Goal: Complete application form: Complete application form

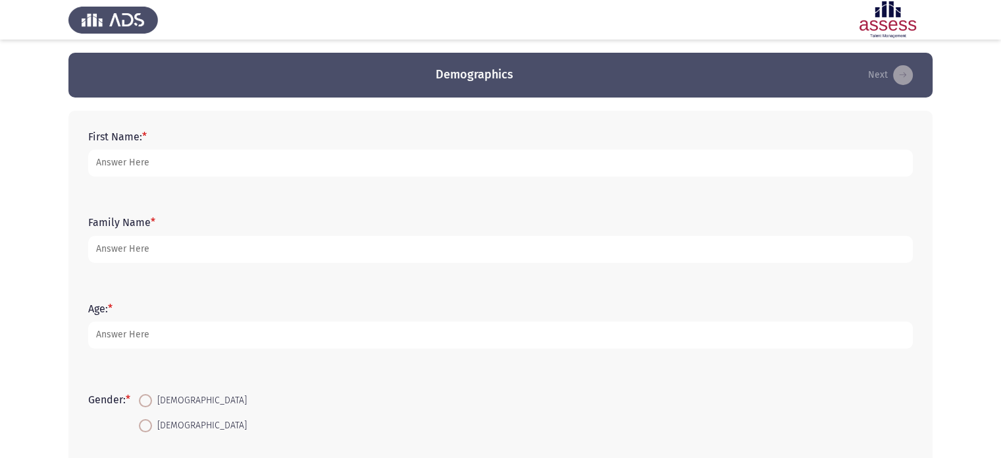
type input "n"
type input "Nadin"
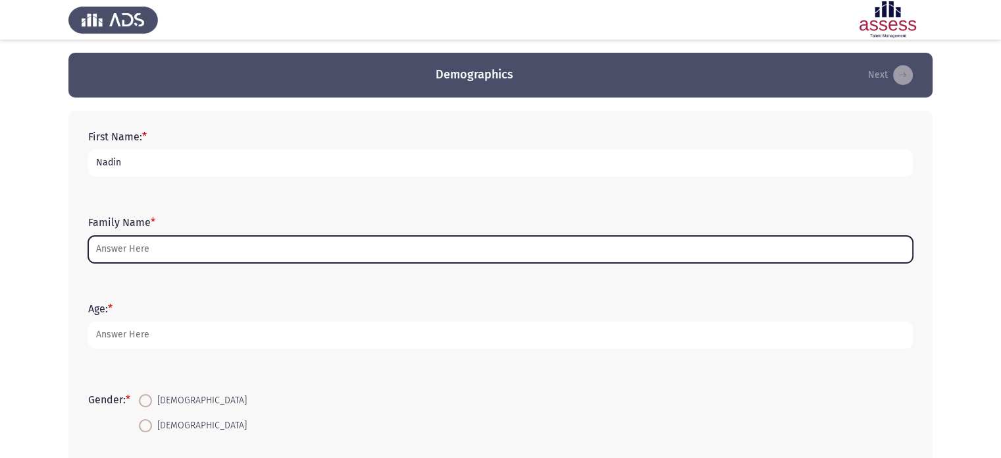
click at [188, 252] on input "Family Name *" at bounding box center [500, 249] width 825 height 27
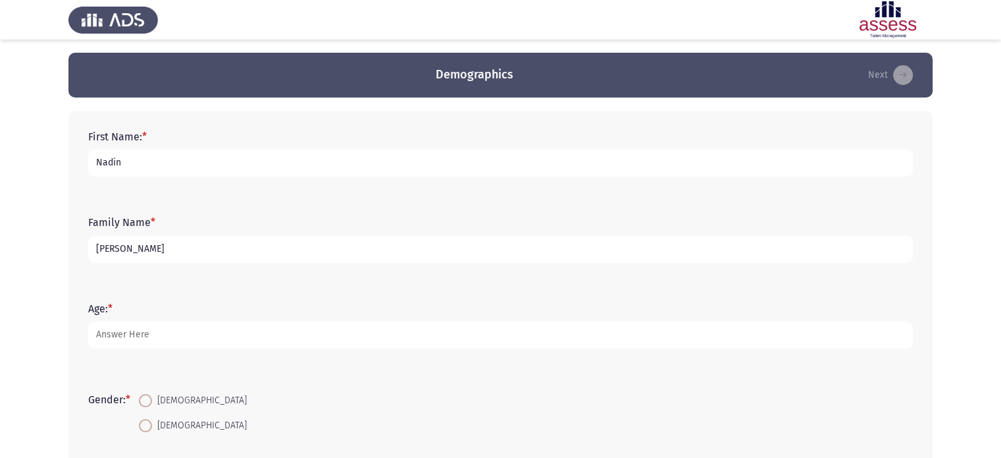
type input "[PERSON_NAME]"
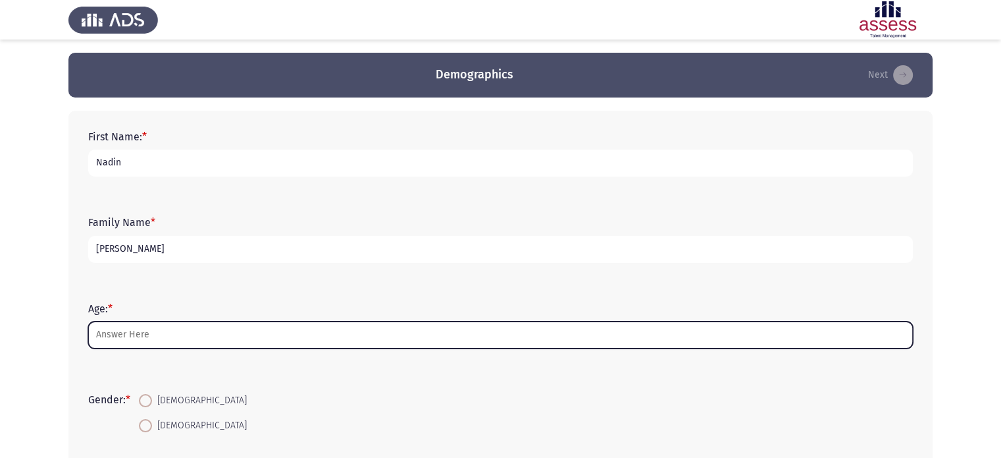
click at [184, 330] on input "Age: *" at bounding box center [500, 334] width 825 height 27
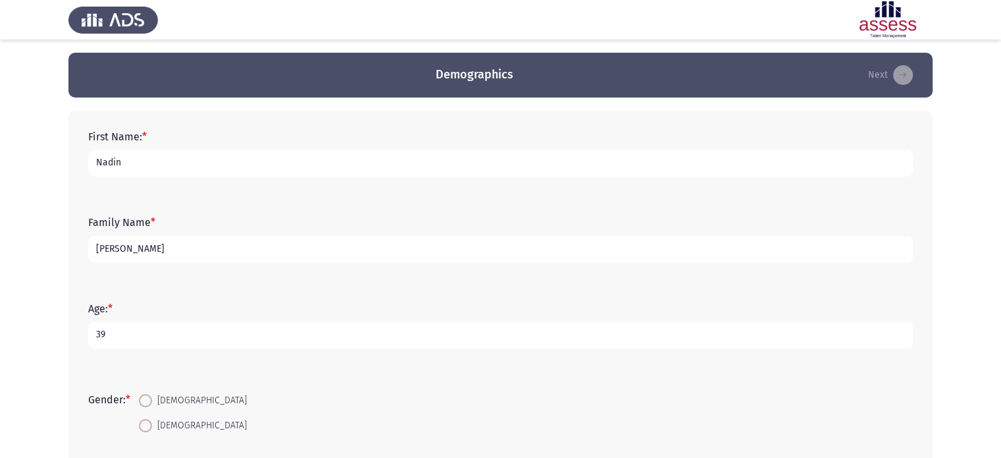
type input "39"
click at [174, 248] on input "[PERSON_NAME]" at bounding box center [500, 249] width 825 height 27
type input "[PERSON_NAME]"
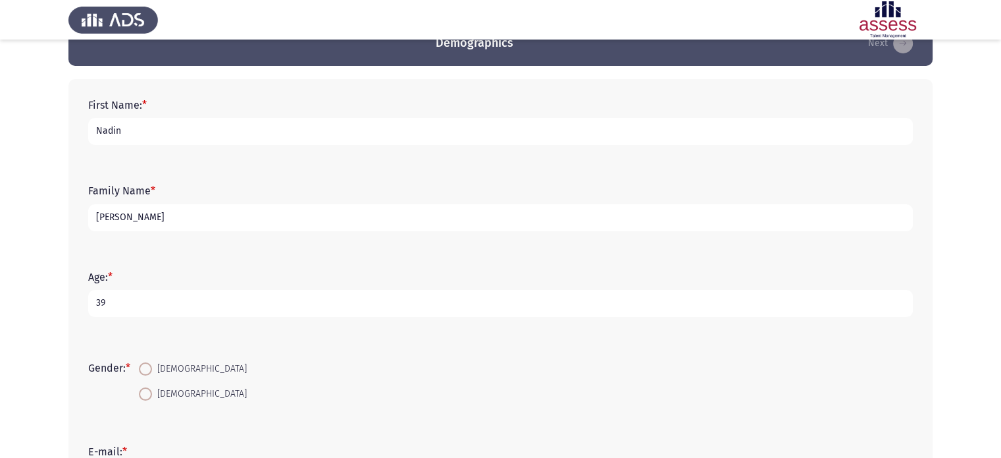
scroll to position [32, 0]
click at [152, 395] on span at bounding box center [145, 393] width 13 height 13
click at [152, 395] on input "[DEMOGRAPHIC_DATA]" at bounding box center [145, 393] width 13 height 13
radio input "true"
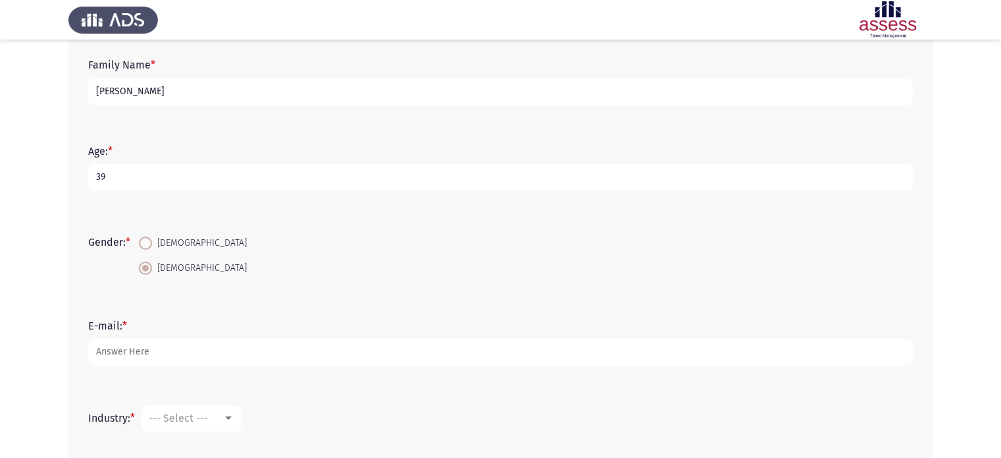
scroll to position [226, 0]
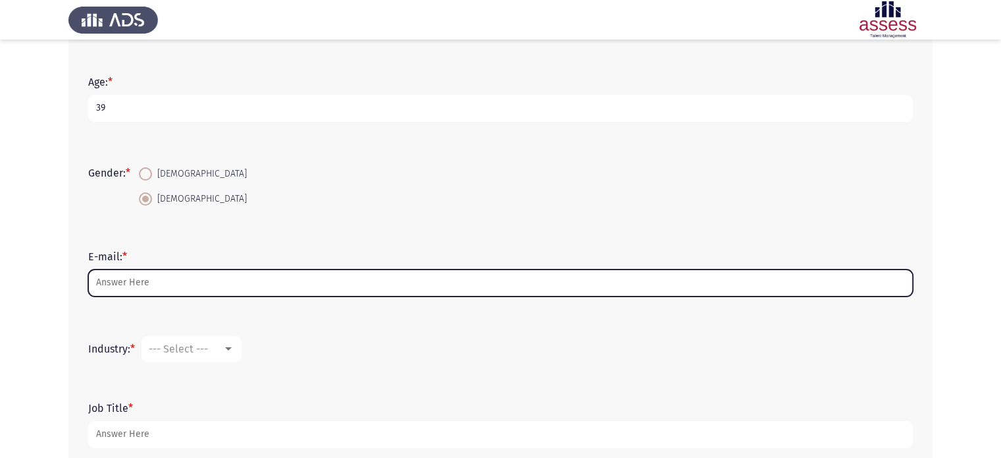
click at [151, 279] on input "E-mail: *" at bounding box center [500, 282] width 825 height 27
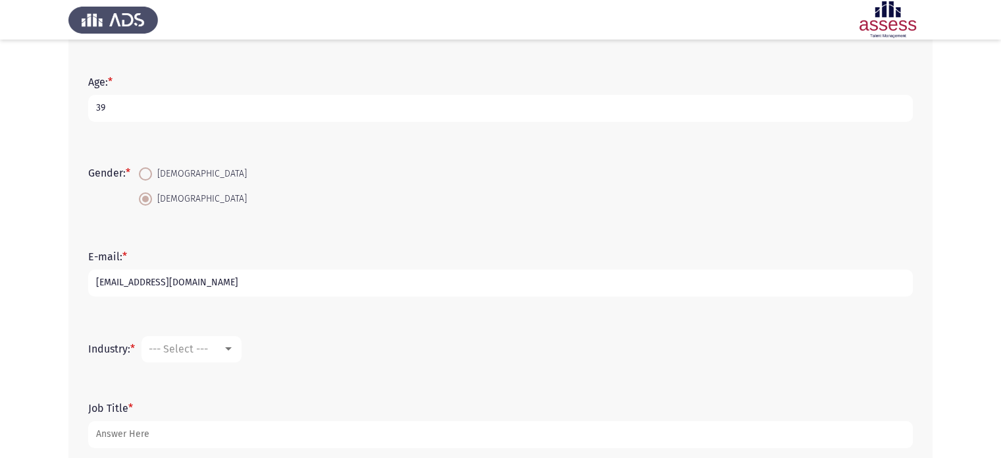
type input "[EMAIL_ADDRESS][DOMAIN_NAME]"
click at [167, 355] on span "--- Select ---" at bounding box center [178, 348] width 59 height 13
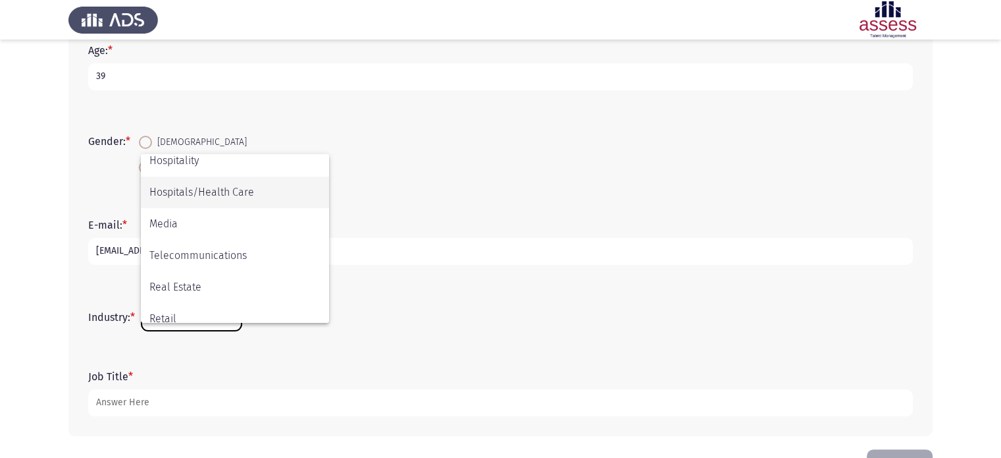
scroll to position [319, 0]
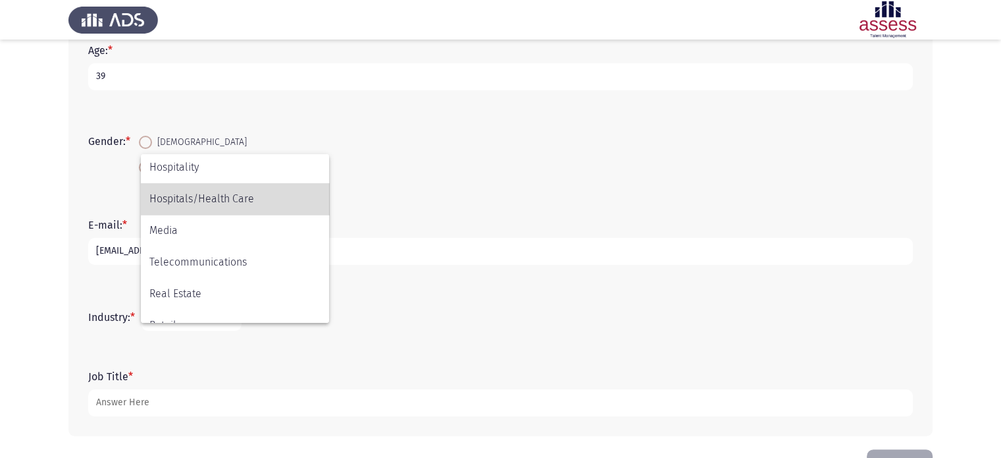
click at [212, 200] on span "Hospitals/Health Care" at bounding box center [234, 199] width 171 height 32
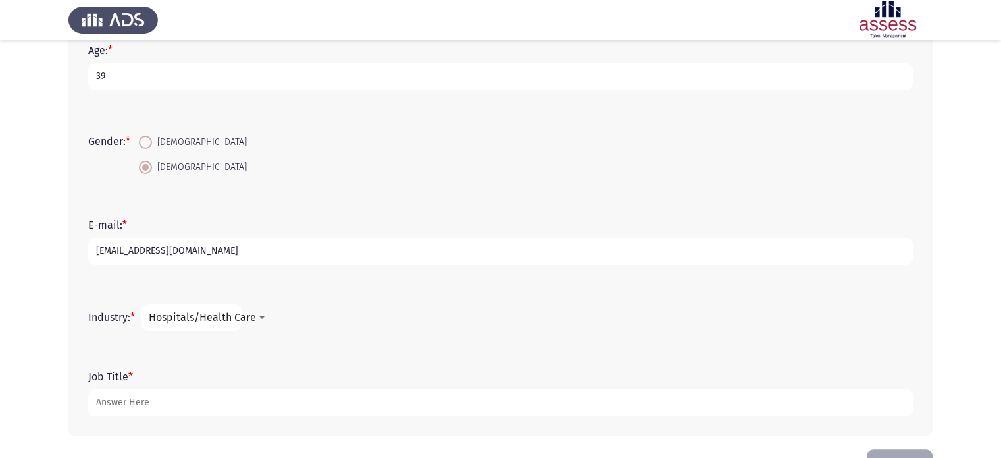
scroll to position [302, 0]
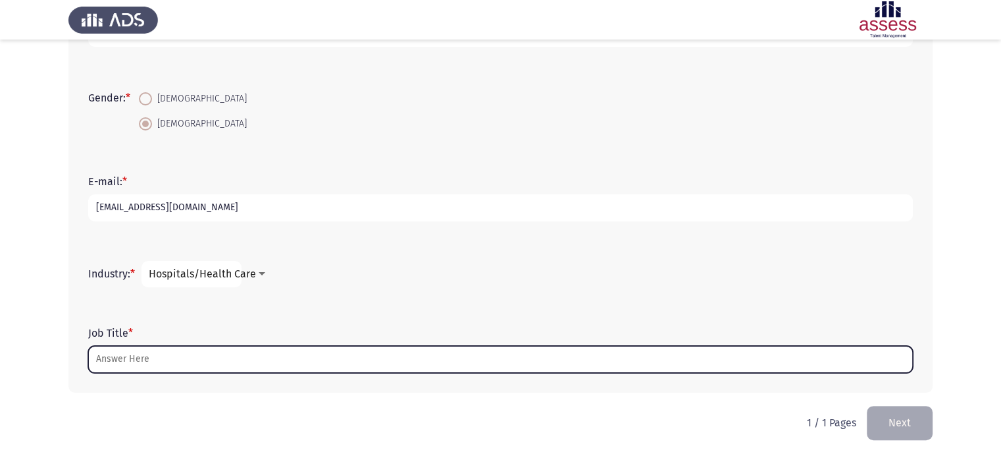
click at [178, 350] on input "Job Title *" at bounding box center [500, 359] width 825 height 27
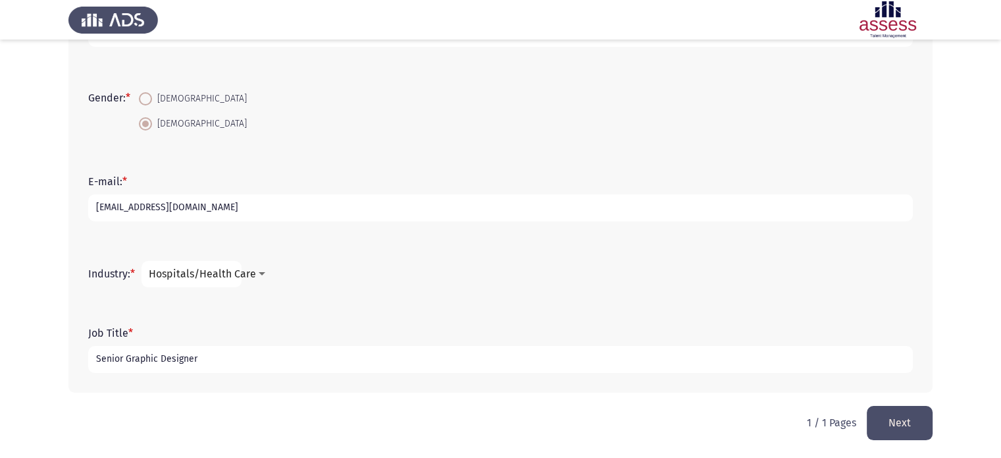
type input "Senior Graphic Designer"
click at [898, 421] on button "Next" at bounding box center [900, 423] width 66 height 34
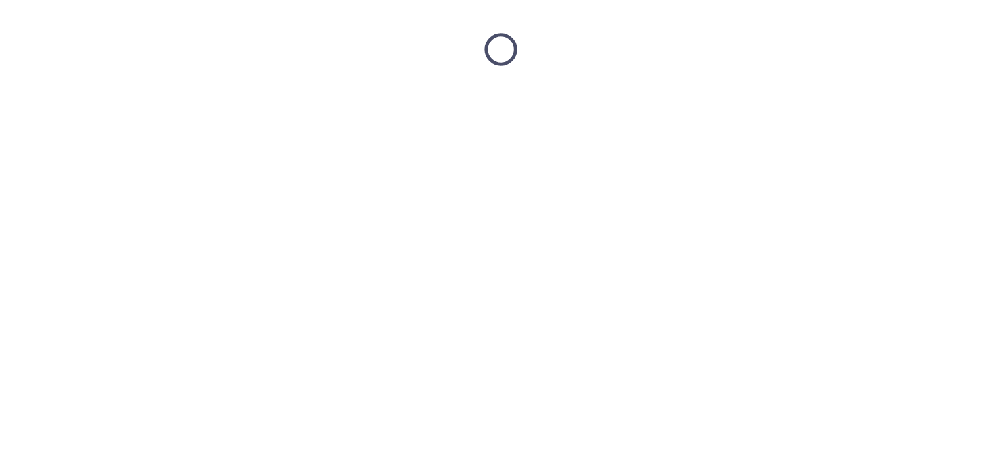
scroll to position [0, 0]
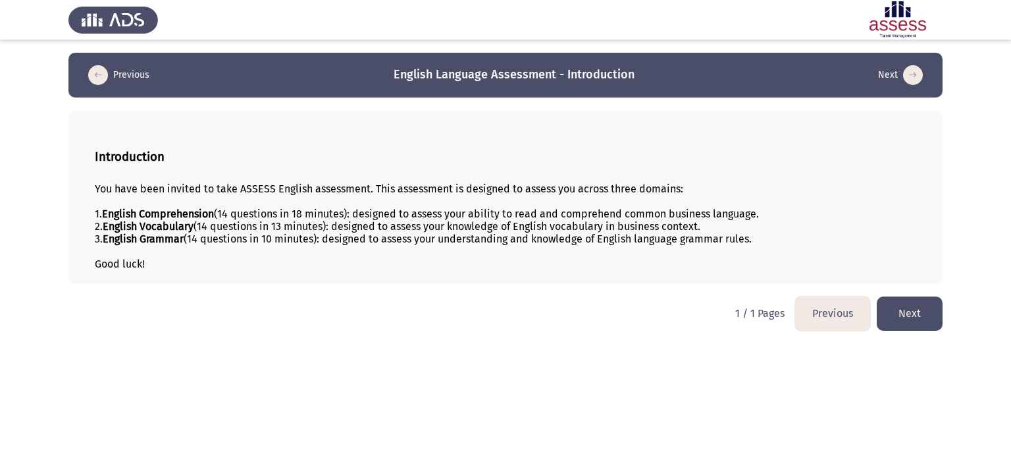
click at [940, 323] on button "Next" at bounding box center [910, 313] width 66 height 34
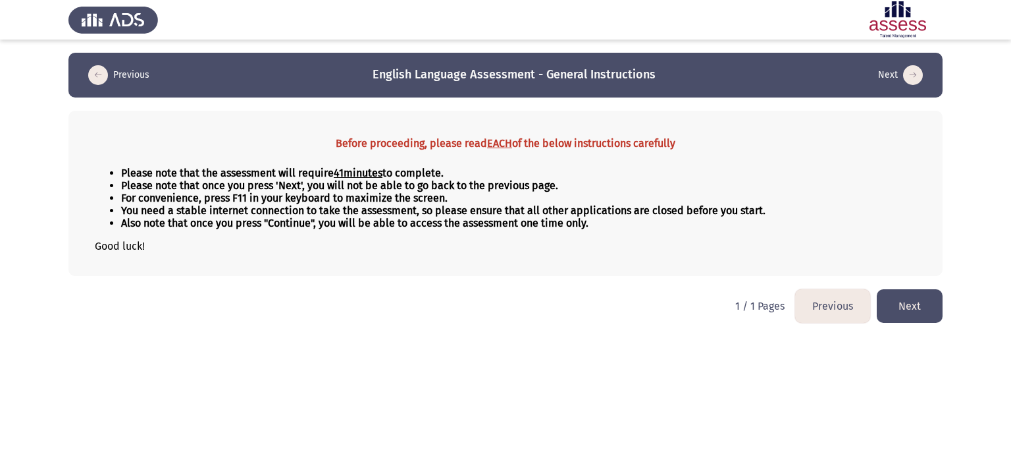
click at [921, 319] on button "Next" at bounding box center [910, 306] width 66 height 34
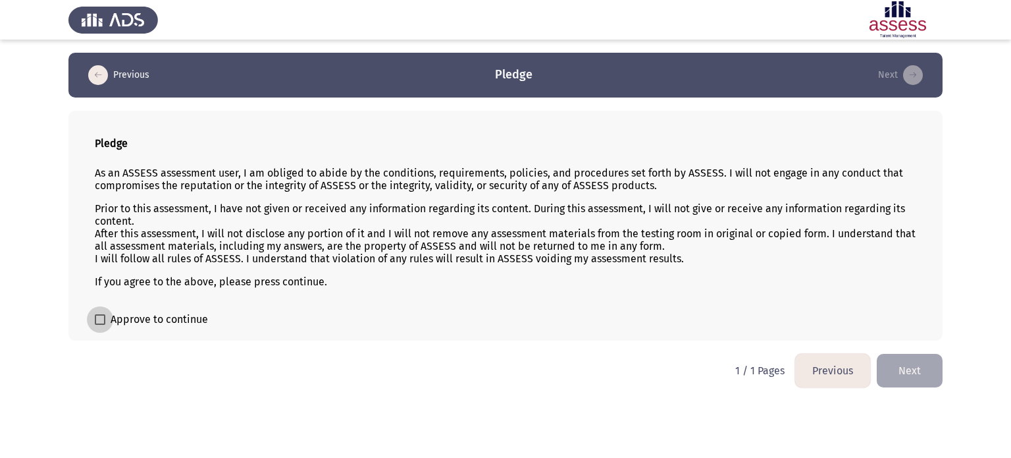
click at [176, 315] on span "Approve to continue" at bounding box center [159, 319] width 97 height 16
click at [100, 325] on input "Approve to continue" at bounding box center [99, 325] width 1 height 1
click at [659, 180] on p "As an ASSESS assessment user, I am obliged to abide by the conditions, requirem…" at bounding box center [506, 179] width 822 height 25
click at [103, 321] on span at bounding box center [100, 319] width 11 height 11
click at [100, 325] on input "Approve to continue" at bounding box center [99, 325] width 1 height 1
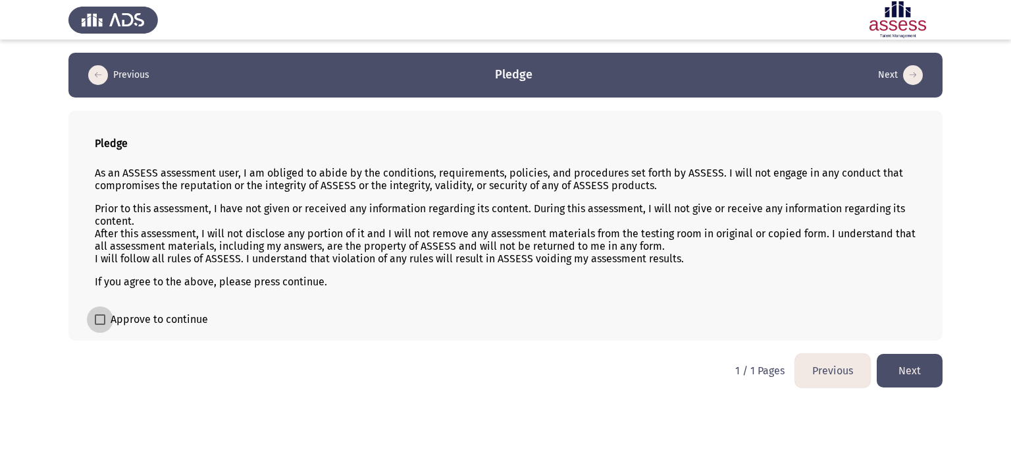
click at [103, 321] on span at bounding box center [100, 319] width 11 height 11
click at [100, 325] on input "Approve to continue" at bounding box center [99, 325] width 1 height 1
checkbox input "true"
click at [922, 375] on button "Next" at bounding box center [910, 371] width 66 height 34
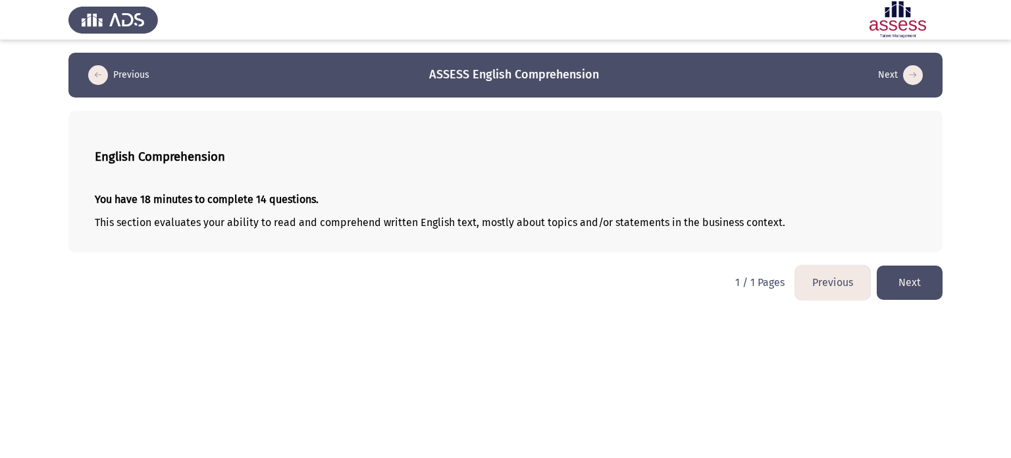
click at [936, 289] on button "Next" at bounding box center [910, 282] width 66 height 34
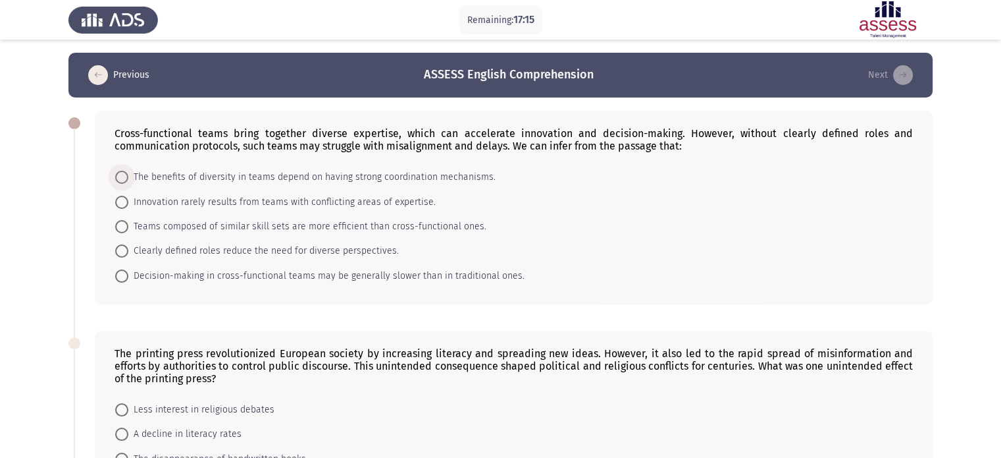
click at [169, 175] on span "The benefits of diversity in teams depend on having strong coordination mechani…" at bounding box center [311, 177] width 367 height 16
click at [128, 175] on input "The benefits of diversity in teams depend on having strong coordination mechani…" at bounding box center [121, 177] width 13 height 13
radio input "true"
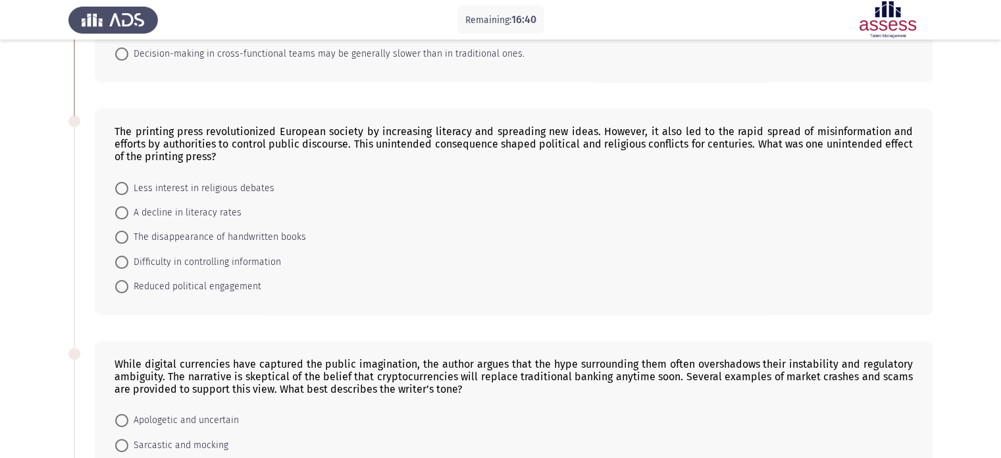
scroll to position [221, 0]
click at [131, 263] on span "Difficulty in controlling information" at bounding box center [204, 261] width 153 height 16
click at [128, 263] on input "Difficulty in controlling information" at bounding box center [121, 261] width 13 height 13
radio input "true"
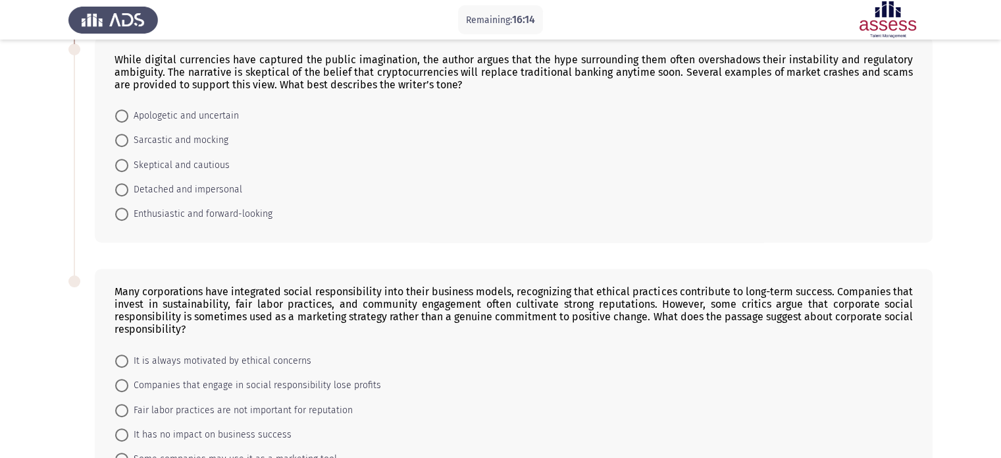
scroll to position [526, 0]
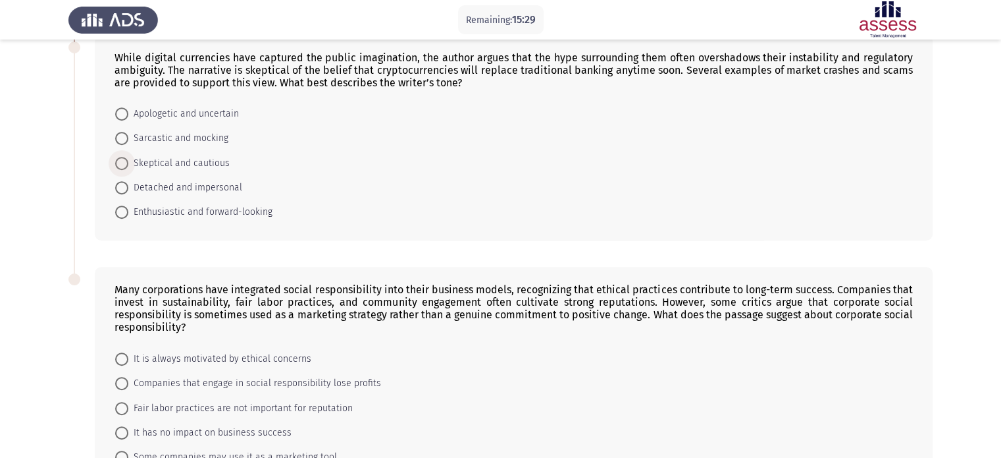
click at [124, 165] on span at bounding box center [121, 163] width 13 height 13
click at [124, 165] on input "Skeptical and cautious" at bounding box center [121, 163] width 13 height 13
radio input "true"
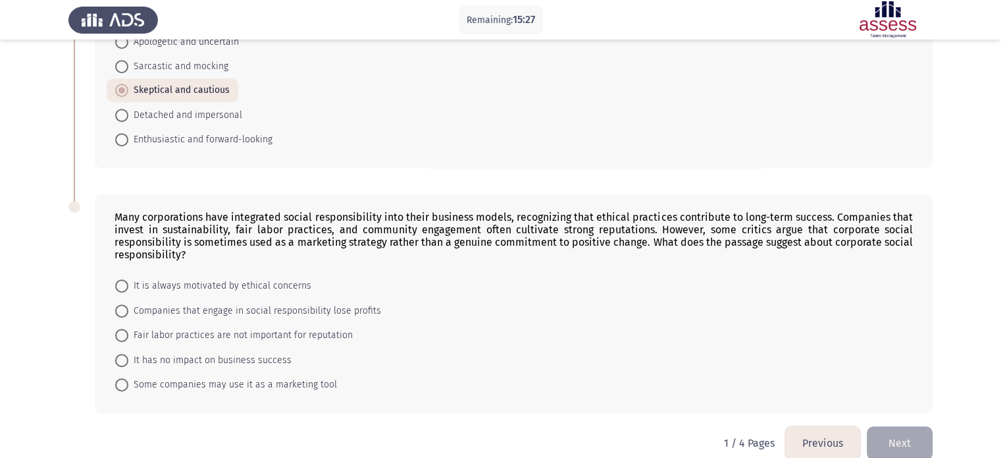
scroll to position [618, 0]
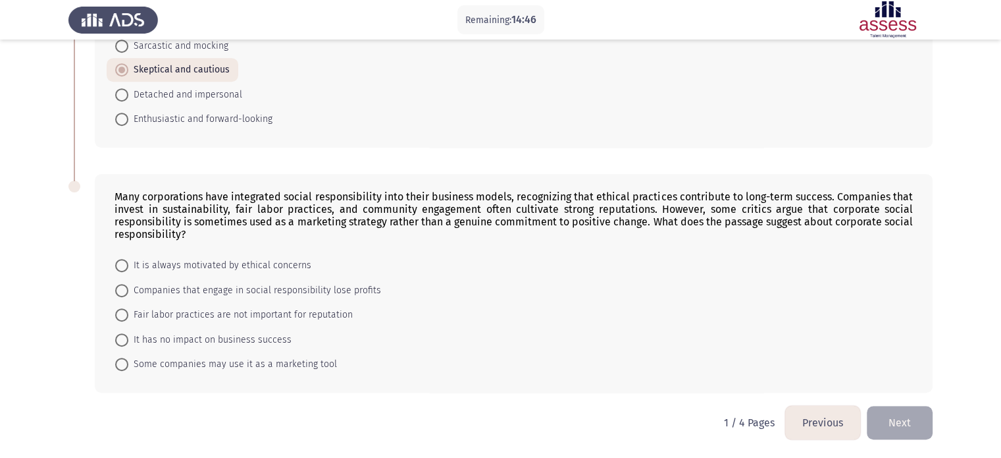
click at [161, 367] on span "Some companies may use it as a marketing tool" at bounding box center [232, 364] width 209 height 16
click at [128, 367] on input "Some companies may use it as a marketing tool" at bounding box center [121, 364] width 13 height 13
radio input "true"
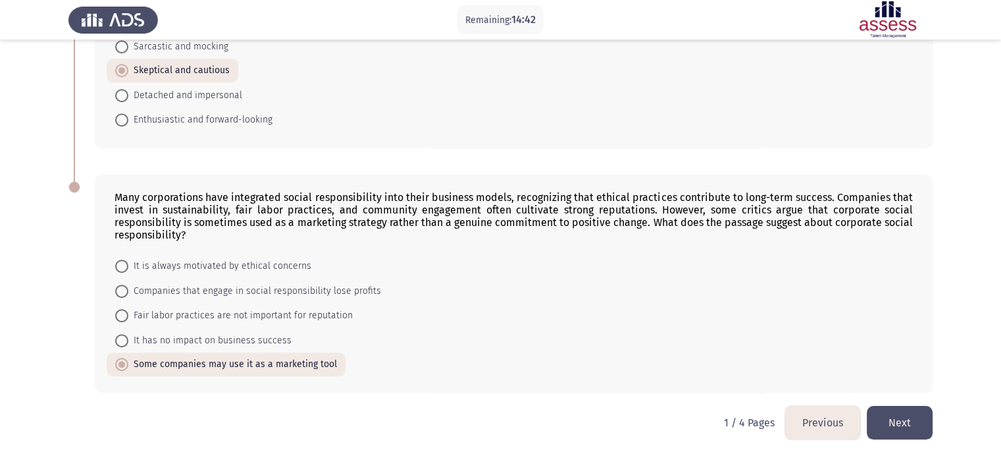
click at [893, 415] on button "Next" at bounding box center [900, 423] width 66 height 34
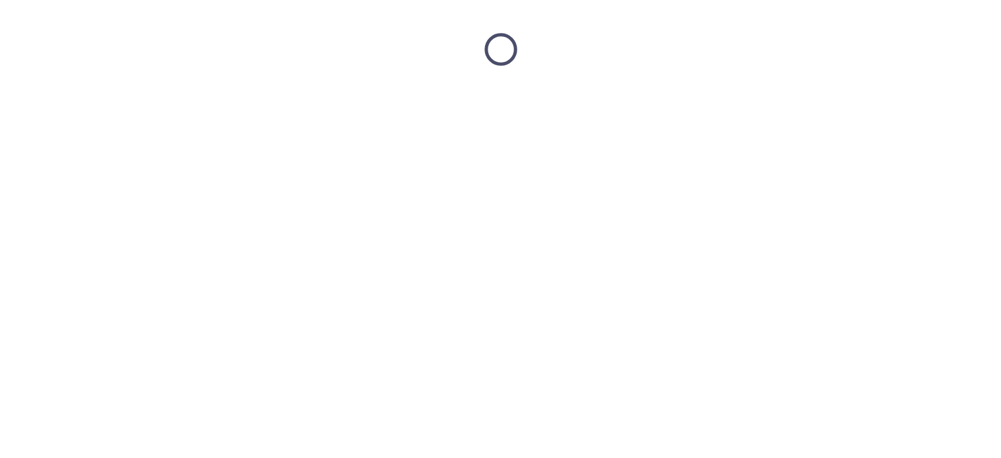
scroll to position [0, 0]
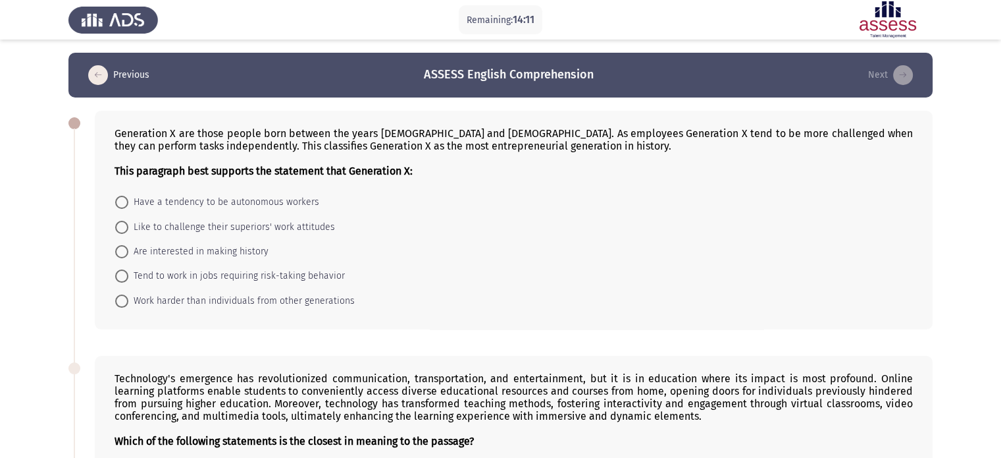
click at [150, 269] on span "Tend to work in jobs requiring risk-taking behavior" at bounding box center [236, 276] width 217 height 16
click at [128, 269] on input "Tend to work in jobs requiring risk-taking behavior" at bounding box center [121, 275] width 13 height 13
radio input "true"
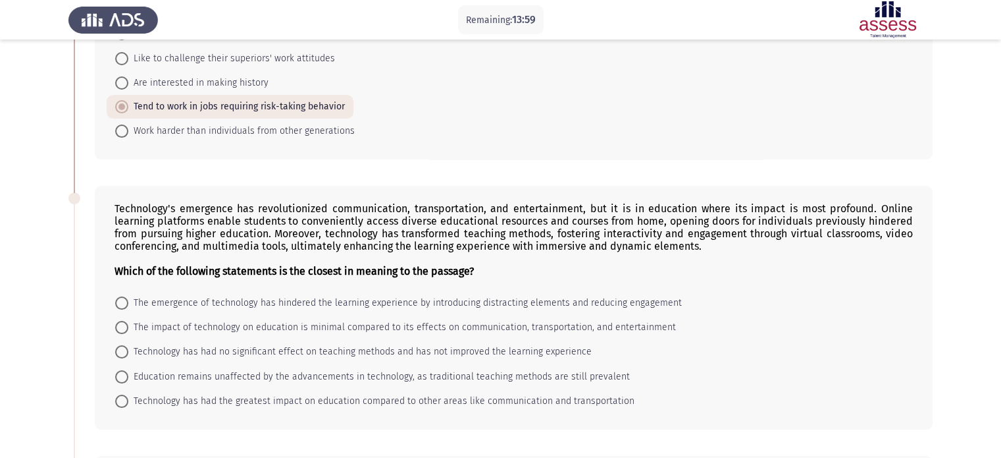
scroll to position [176, 0]
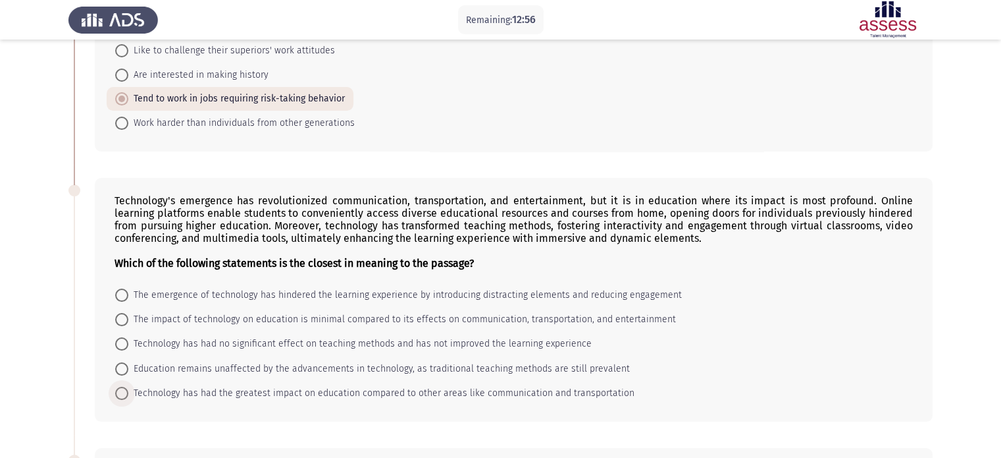
click at [200, 394] on span "Technology has had the greatest impact on education compared to other areas lik…" at bounding box center [381, 393] width 506 height 16
click at [128, 394] on input "Technology has had the greatest impact on education compared to other areas lik…" at bounding box center [121, 392] width 13 height 13
radio input "true"
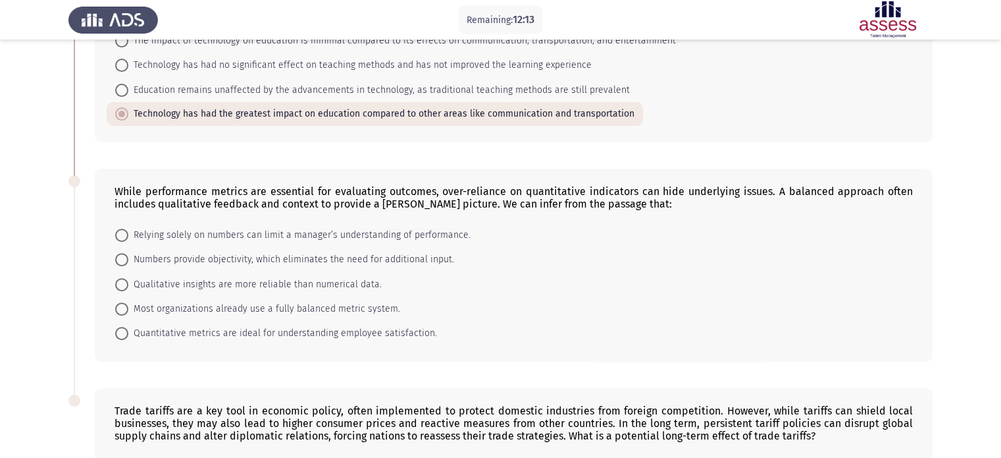
scroll to position [453, 0]
click at [119, 239] on span at bounding box center [121, 236] width 13 height 13
click at [119, 239] on input "Relying solely on numbers can limit a manager’s understanding of performance." at bounding box center [121, 236] width 13 height 13
radio input "true"
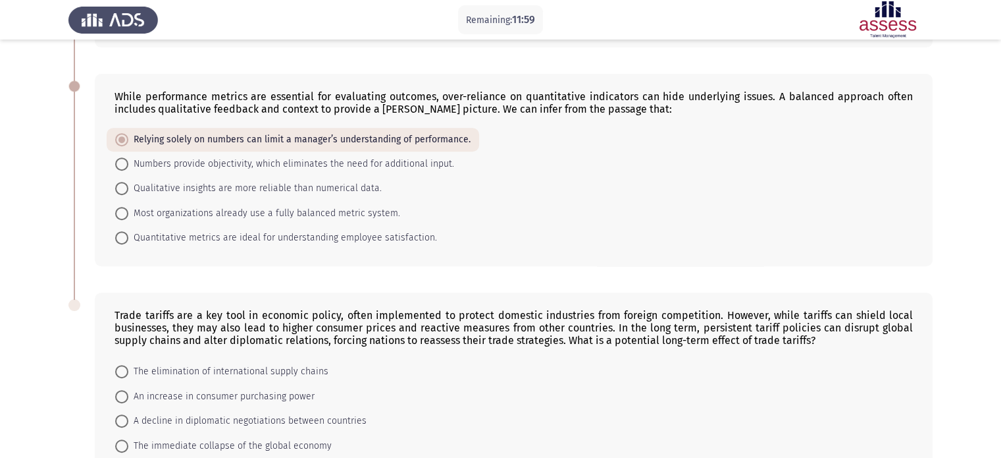
scroll to position [656, 0]
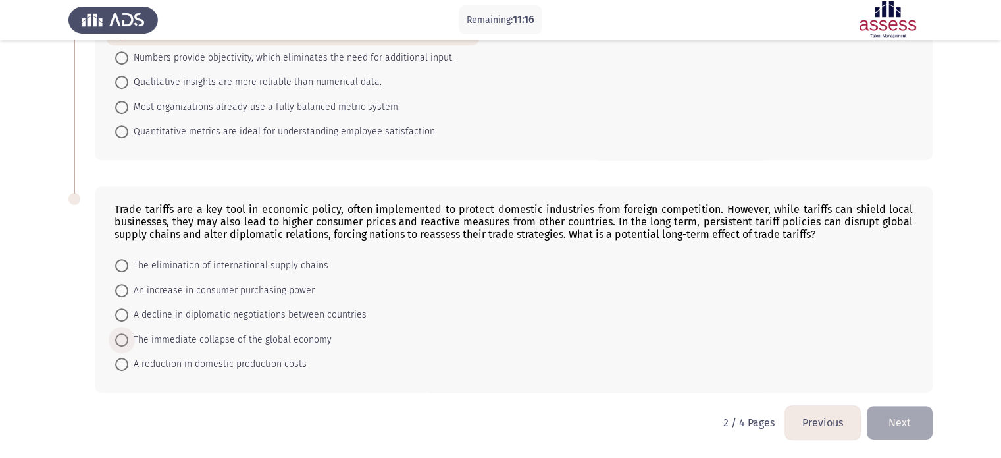
click at [325, 340] on span "The immediate collapse of the global economy" at bounding box center [229, 340] width 203 height 16
click at [128, 340] on input "The immediate collapse of the global economy" at bounding box center [121, 339] width 13 height 13
radio input "true"
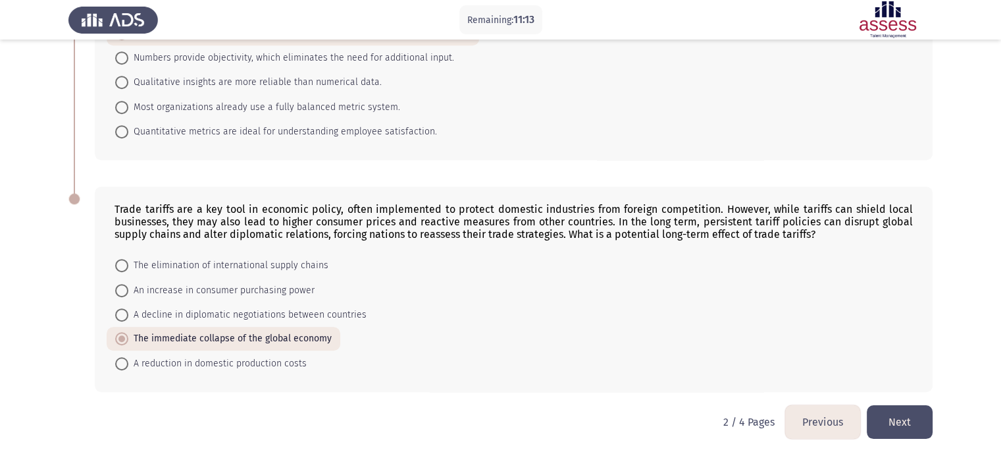
click at [916, 437] on button "Next" at bounding box center [900, 422] width 66 height 34
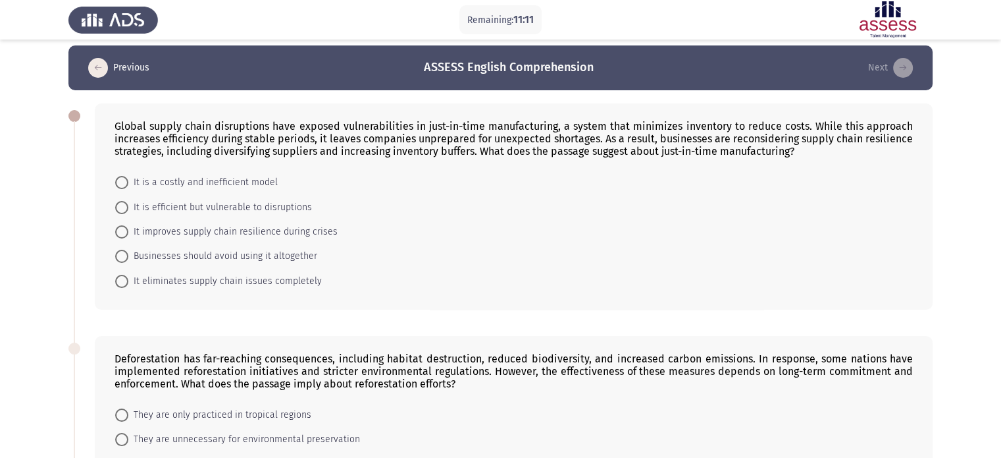
scroll to position [7, 0]
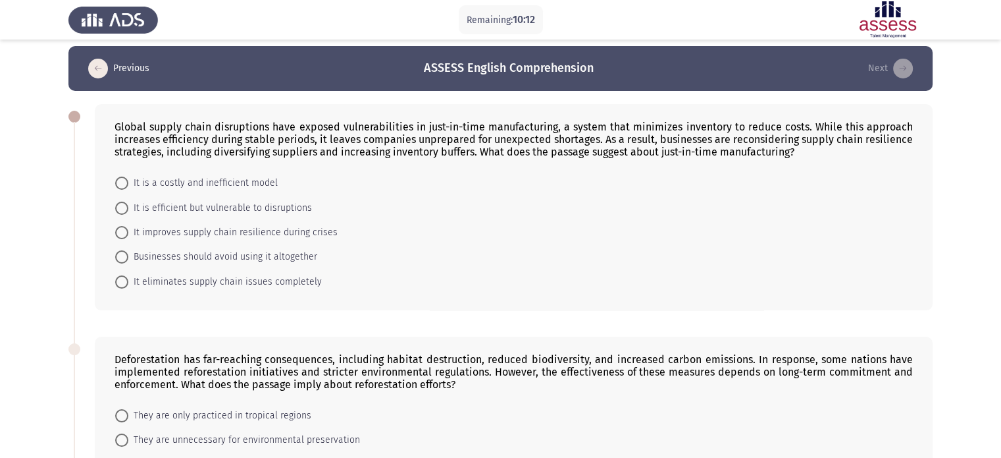
click at [201, 211] on span "It is efficient but vulnerable to disruptions" at bounding box center [220, 208] width 184 height 16
click at [128, 211] on input "It is efficient but vulnerable to disruptions" at bounding box center [121, 207] width 13 height 13
radio input "true"
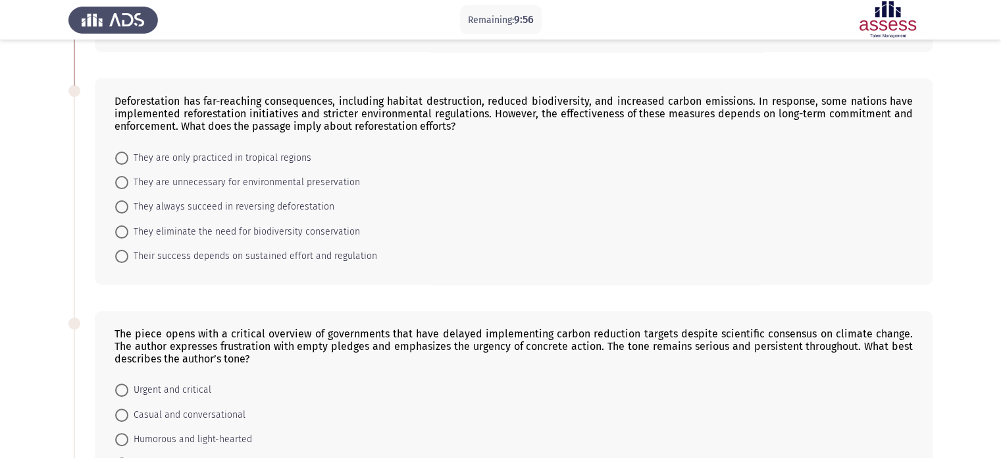
scroll to position [263, 0]
click at [238, 257] on span "Their success depends on sustained effort and regulation" at bounding box center [252, 256] width 249 height 16
click at [128, 257] on input "Their success depends on sustained effort and regulation" at bounding box center [121, 256] width 13 height 13
radio input "true"
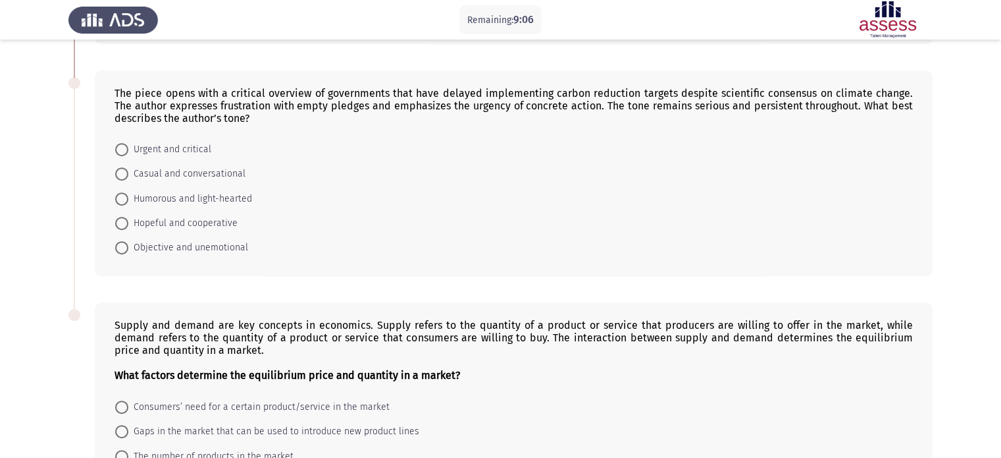
scroll to position [502, 0]
click at [167, 149] on span "Urgent and critical" at bounding box center [169, 150] width 83 height 16
click at [128, 149] on input "Urgent and critical" at bounding box center [121, 150] width 13 height 13
radio input "true"
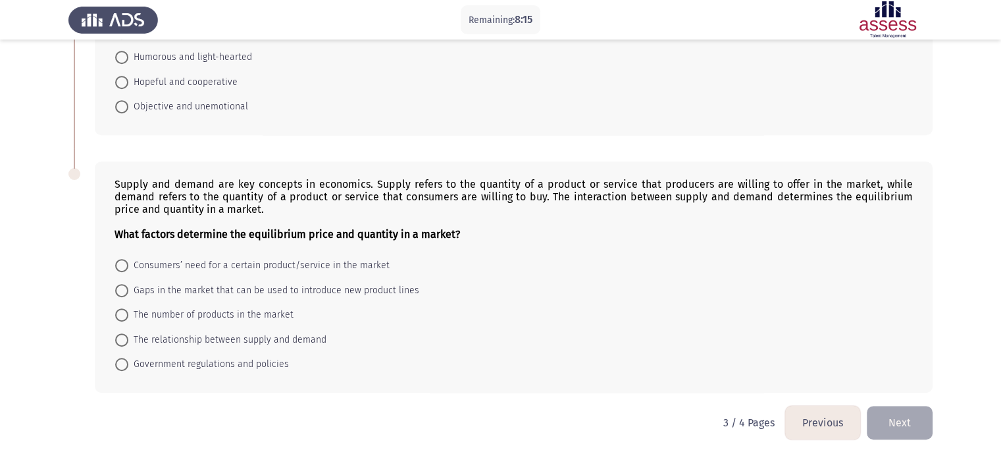
scroll to position [643, 0]
click at [234, 339] on span "The relationship between supply and demand" at bounding box center [227, 340] width 198 height 16
click at [128, 339] on input "The relationship between supply and demand" at bounding box center [121, 340] width 13 height 13
radio input "true"
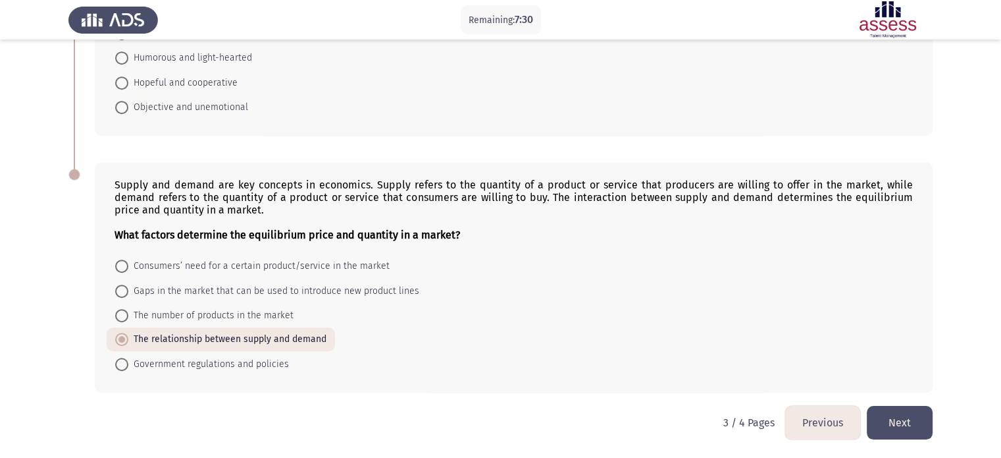
click at [913, 411] on button "Next" at bounding box center [900, 423] width 66 height 34
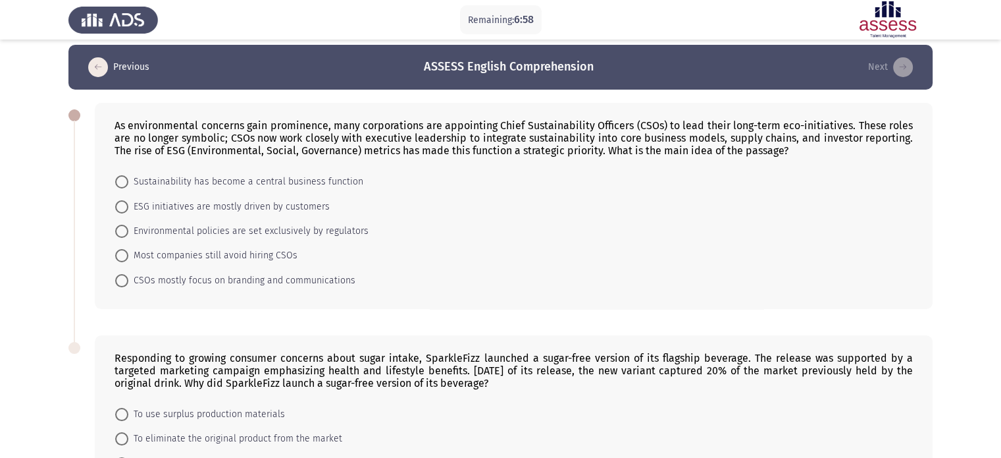
scroll to position [11, 0]
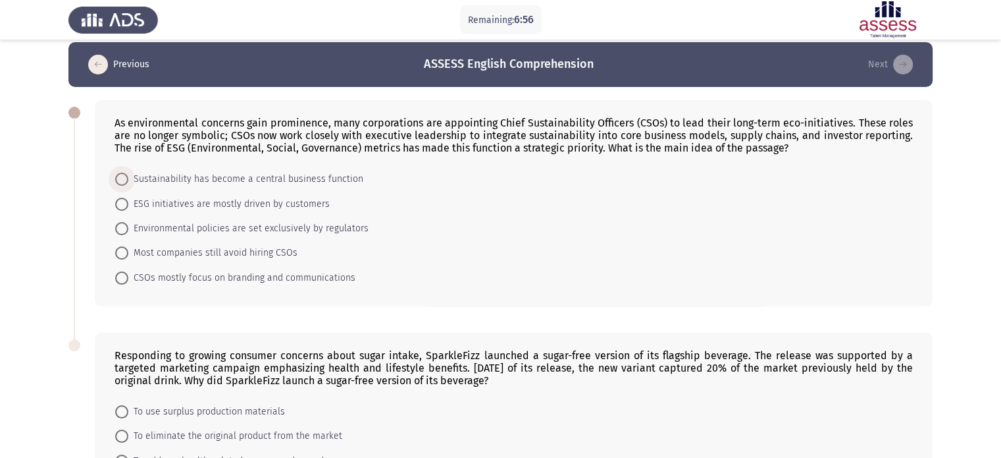
click at [292, 178] on span "Sustainability has become a central business function" at bounding box center [245, 179] width 235 height 16
click at [128, 178] on input "Sustainability has become a central business function" at bounding box center [121, 179] width 13 height 13
radio input "true"
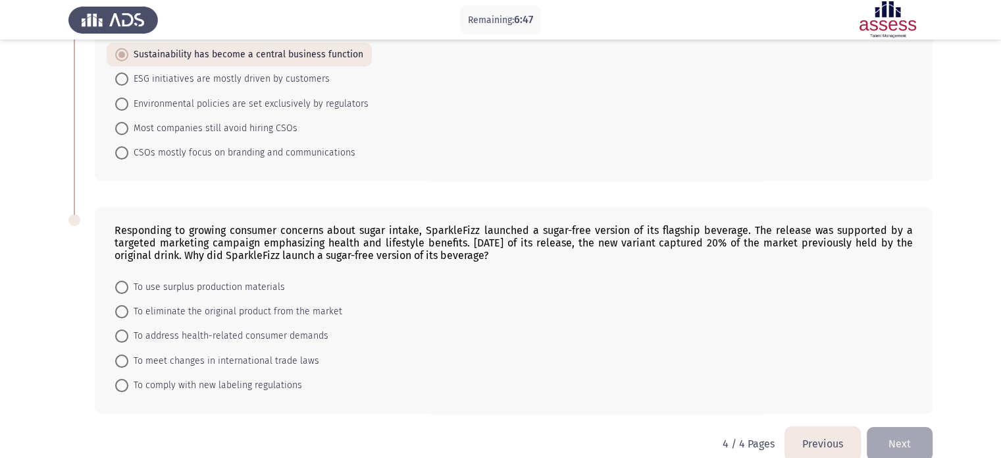
scroll to position [155, 0]
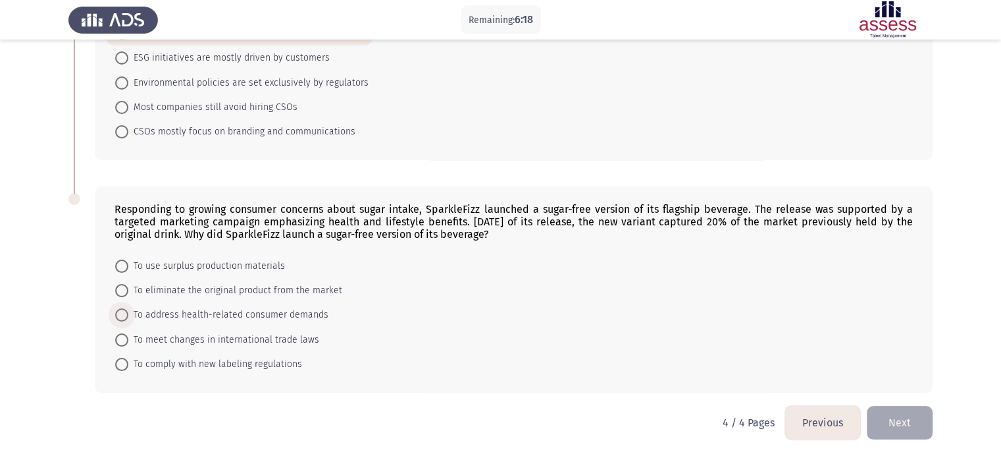
click at [280, 317] on span "To address health-related consumer demands" at bounding box center [228, 315] width 200 height 16
click at [128, 317] on input "To address health-related consumer demands" at bounding box center [121, 314] width 13 height 13
radio input "true"
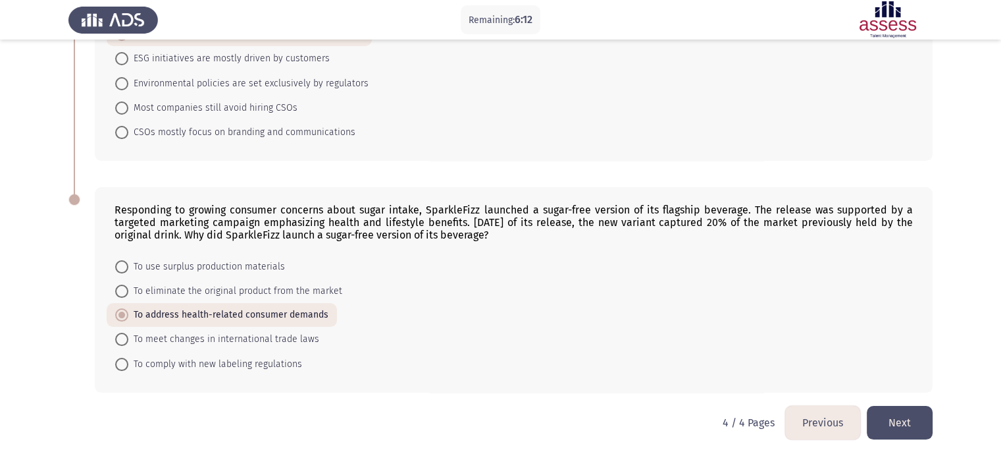
drag, startPoint x: 896, startPoint y: 397, endPoint x: 904, endPoint y: 417, distance: 21.9
click at [904, 406] on div "Previous ASSESS English Comprehension Next As environmental concerns gain promi…" at bounding box center [500, 152] width 864 height 508
click at [904, 417] on button "Next" at bounding box center [900, 423] width 66 height 34
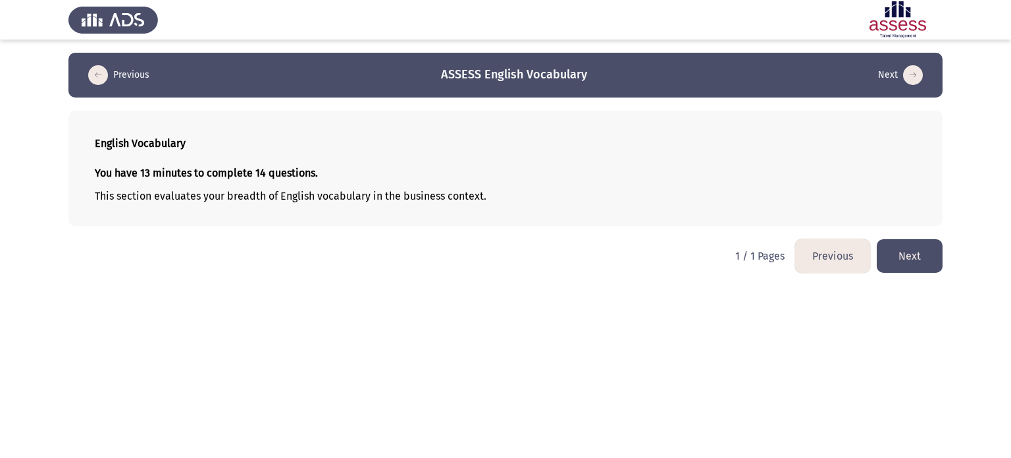
click at [930, 261] on button "Next" at bounding box center [910, 256] width 66 height 34
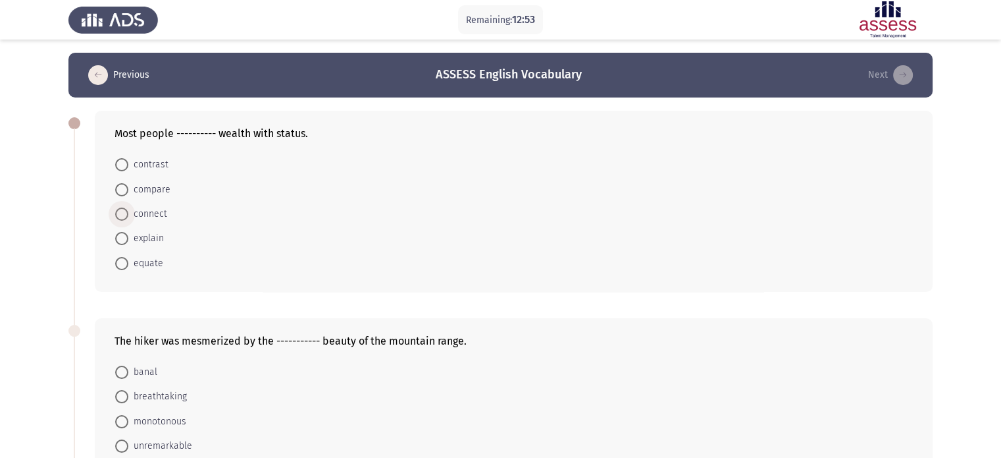
click at [123, 209] on span at bounding box center [121, 213] width 13 height 13
click at [123, 209] on input "connect" at bounding box center [121, 213] width 13 height 13
radio input "true"
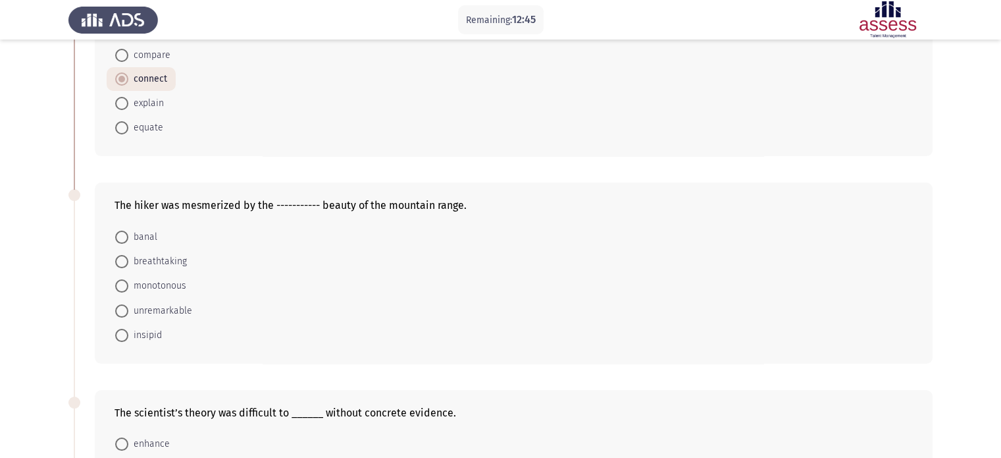
scroll to position [136, 0]
click at [158, 262] on span "breathtaking" at bounding box center [157, 260] width 59 height 16
click at [128, 262] on input "breathtaking" at bounding box center [121, 259] width 13 height 13
radio input "true"
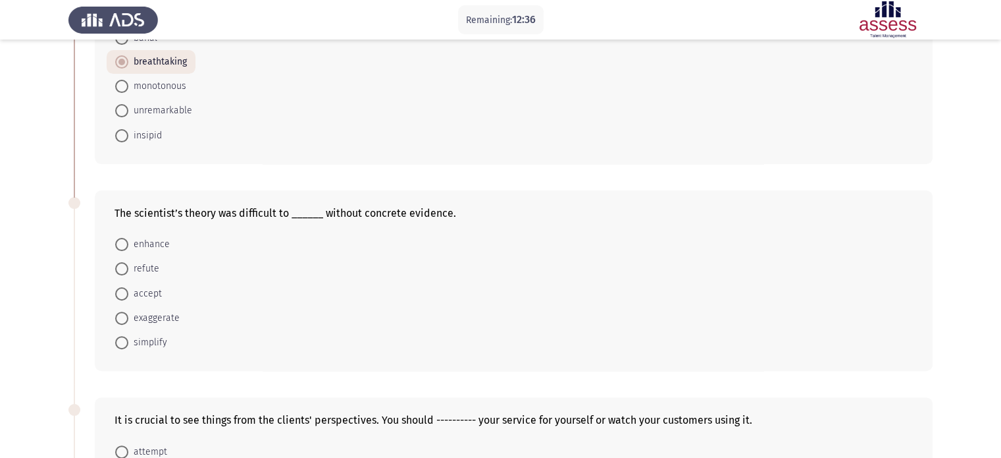
scroll to position [334, 0]
click at [128, 286] on span at bounding box center [121, 292] width 13 height 13
click at [128, 286] on input "accept" at bounding box center [121, 292] width 13 height 13
radio input "true"
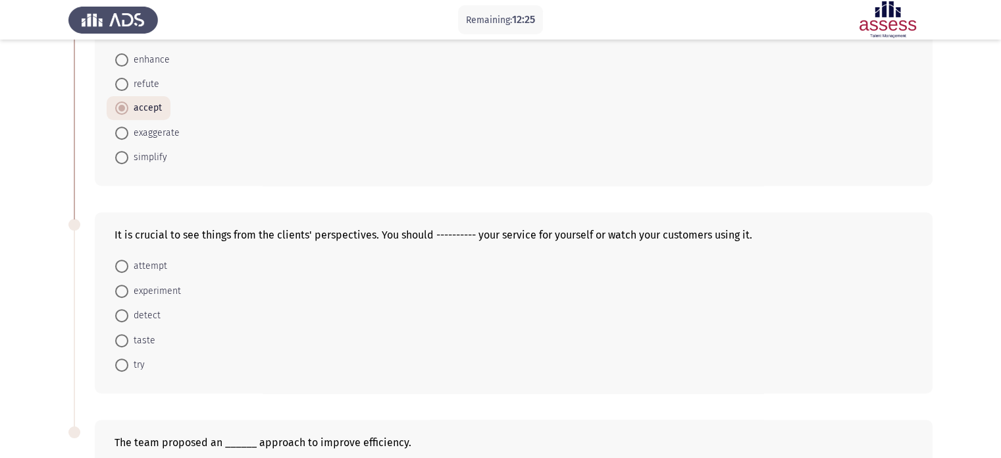
scroll to position [516, 0]
click at [144, 345] on span "taste" at bounding box center [141, 342] width 27 height 16
click at [128, 345] on input "taste" at bounding box center [121, 341] width 13 height 13
radio input "true"
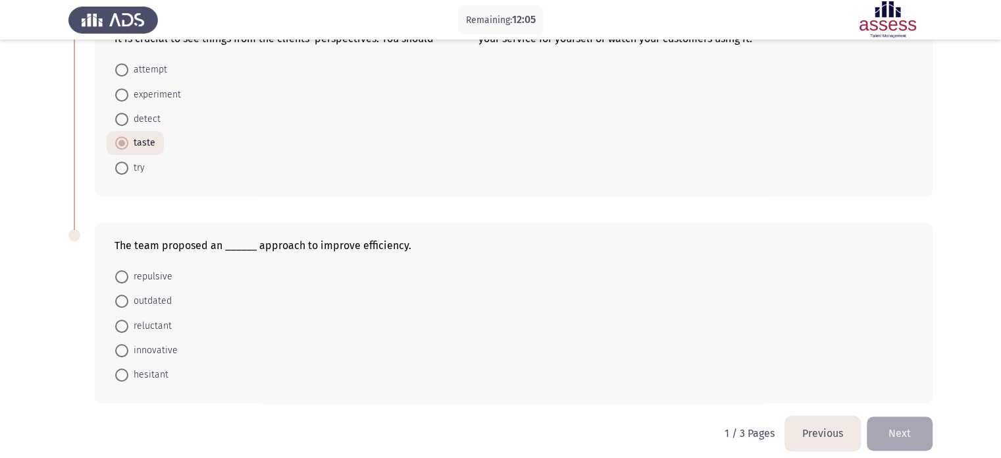
scroll to position [713, 0]
click at [149, 348] on span "innovative" at bounding box center [152, 351] width 49 height 16
click at [128, 348] on input "innovative" at bounding box center [121, 350] width 13 height 13
radio input "true"
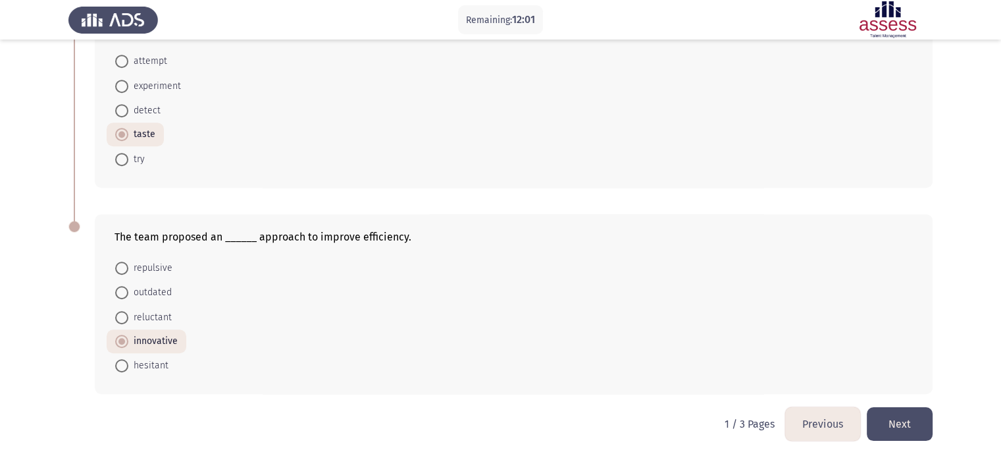
click at [914, 415] on button "Next" at bounding box center [900, 424] width 66 height 34
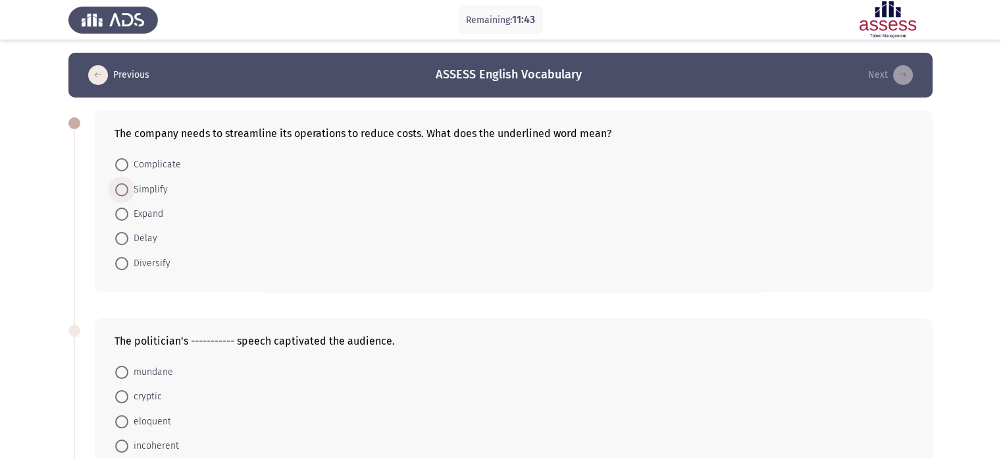
click at [145, 189] on span "Simplify" at bounding box center [148, 190] width 40 height 16
click at [128, 189] on input "Simplify" at bounding box center [121, 189] width 13 height 13
radio input "true"
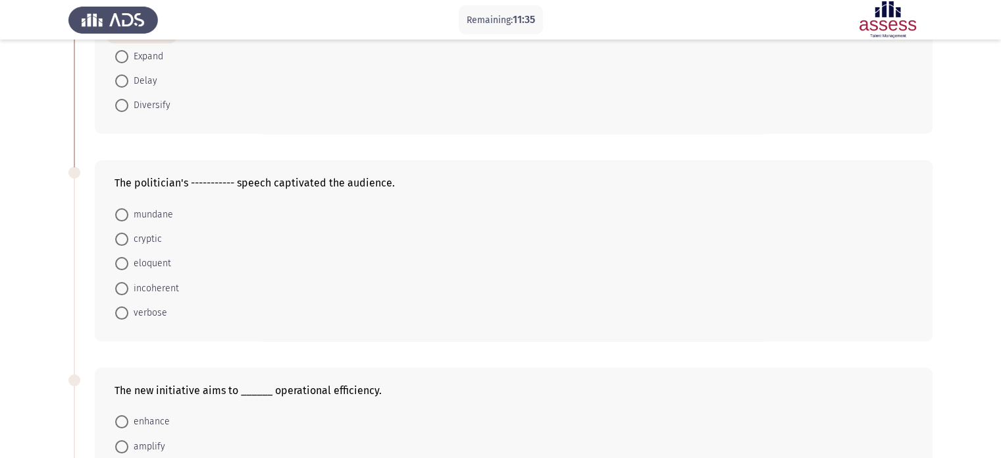
scroll to position [158, 0]
click at [158, 311] on span "verbose" at bounding box center [147, 312] width 39 height 16
click at [128, 311] on input "verbose" at bounding box center [121, 311] width 13 height 13
radio input "true"
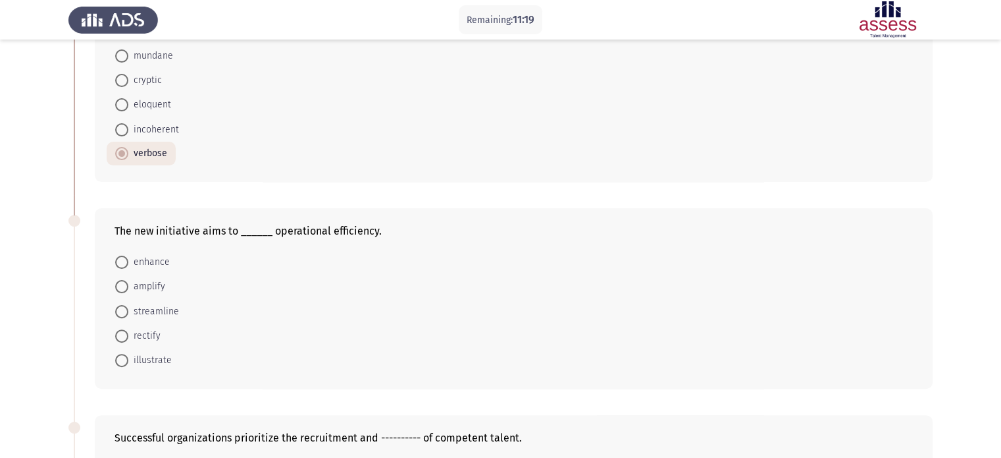
scroll to position [316, 0]
click at [145, 267] on span "enhance" at bounding box center [148, 261] width 41 height 16
click at [128, 267] on input "enhance" at bounding box center [121, 261] width 13 height 13
radio input "true"
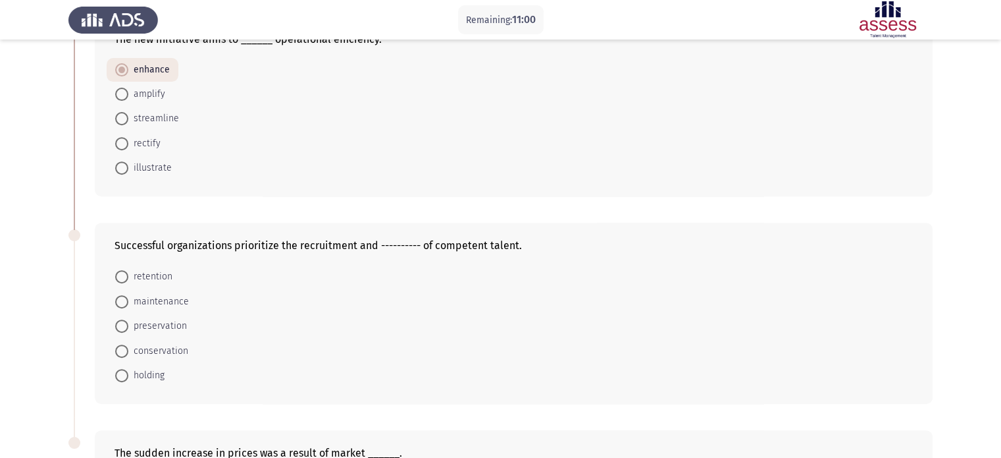
scroll to position [506, 0]
click at [171, 304] on span "maintenance" at bounding box center [158, 303] width 61 height 16
click at [128, 304] on input "maintenance" at bounding box center [121, 302] width 13 height 13
radio input "true"
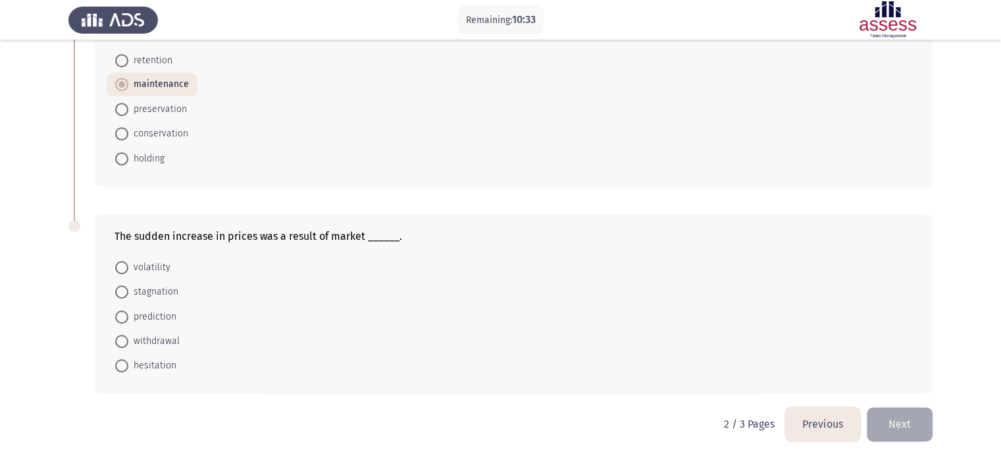
scroll to position [722, 0]
click at [128, 268] on span "volatility" at bounding box center [149, 268] width 42 height 16
click at [128, 268] on input "volatility" at bounding box center [121, 267] width 13 height 13
radio input "true"
click at [926, 427] on button "Next" at bounding box center [900, 424] width 66 height 34
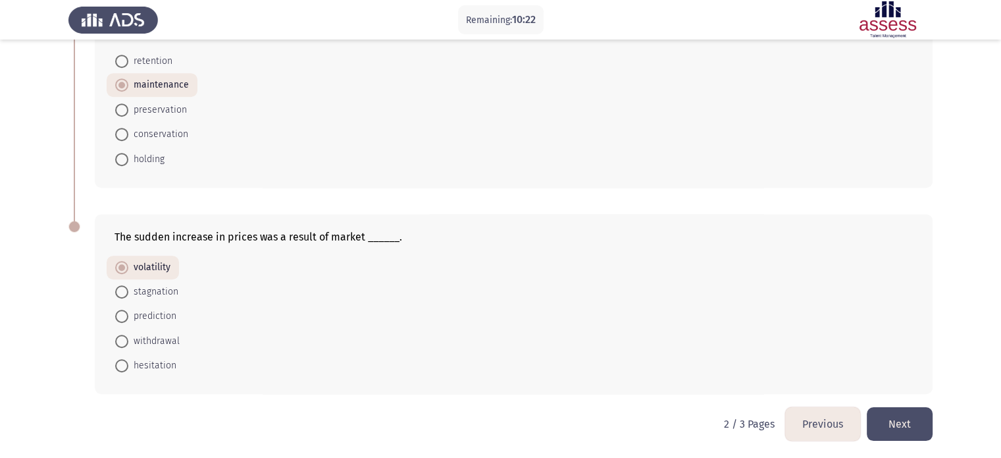
scroll to position [0, 0]
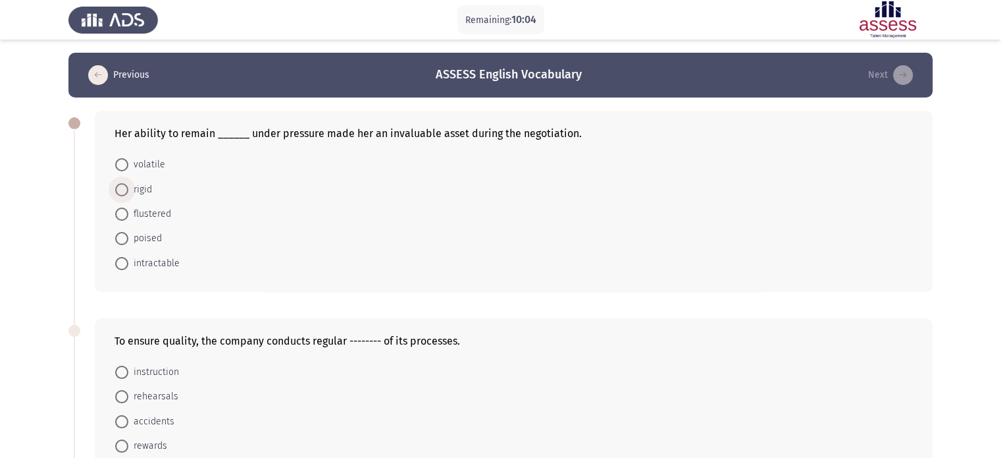
click at [139, 194] on span "rigid" at bounding box center [140, 190] width 24 height 16
click at [128, 194] on input "rigid" at bounding box center [121, 189] width 13 height 13
radio input "true"
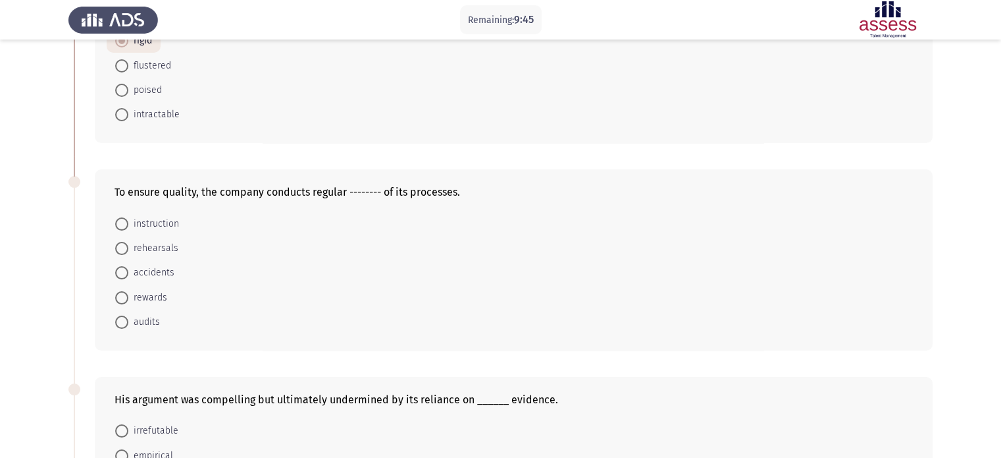
scroll to position [147, 0]
click at [141, 316] on span "audits" at bounding box center [144, 322] width 32 height 16
click at [128, 316] on input "audits" at bounding box center [121, 321] width 13 height 13
radio input "true"
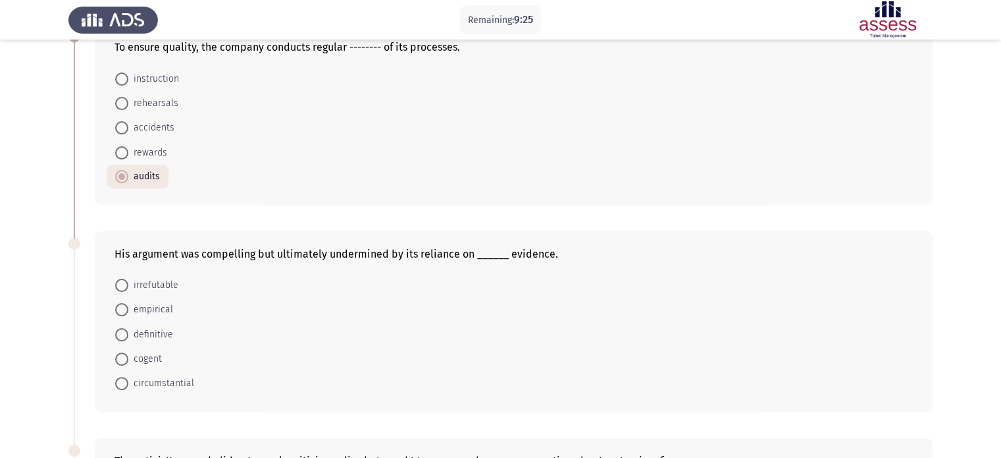
scroll to position [292, 0]
click at [157, 304] on span "empirical" at bounding box center [150, 310] width 45 height 16
click at [128, 304] on input "empirical" at bounding box center [121, 310] width 13 height 13
radio input "true"
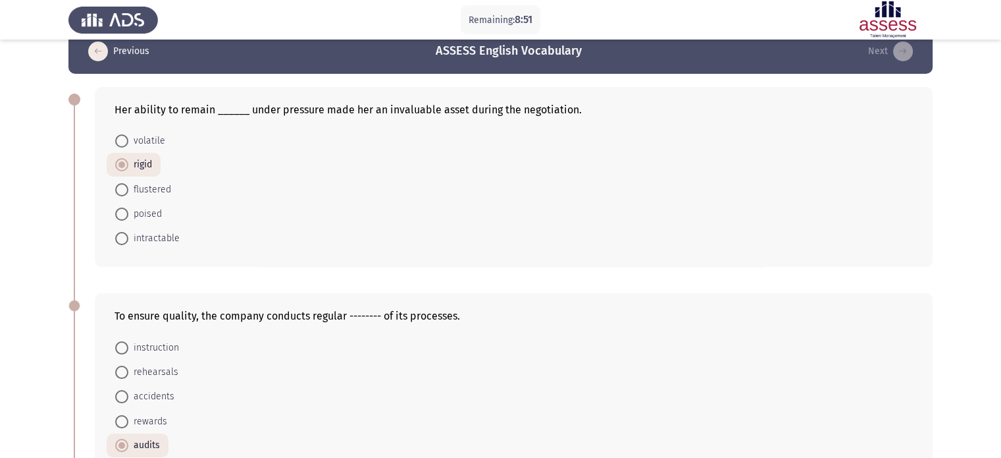
scroll to position [24, 0]
click at [125, 209] on span at bounding box center [121, 213] width 13 height 13
click at [125, 209] on input "poised" at bounding box center [121, 213] width 13 height 13
radio input "true"
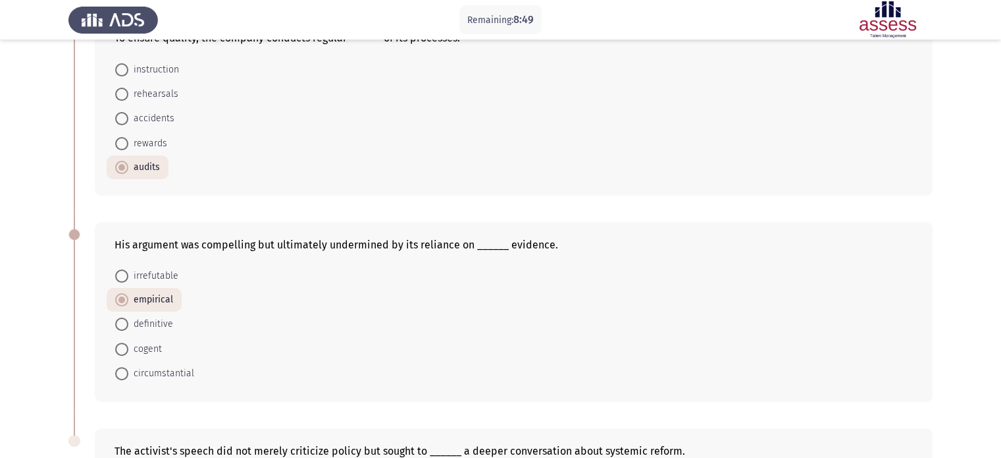
scroll to position [517, 0]
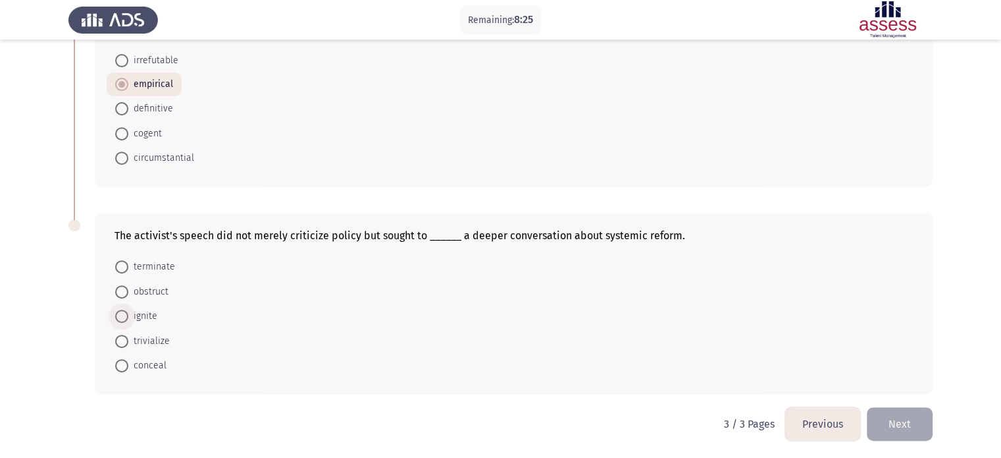
click at [117, 314] on span at bounding box center [121, 315] width 13 height 13
click at [117, 314] on input "ignite" at bounding box center [121, 315] width 13 height 13
radio input "true"
click at [899, 429] on button "Next" at bounding box center [900, 424] width 66 height 34
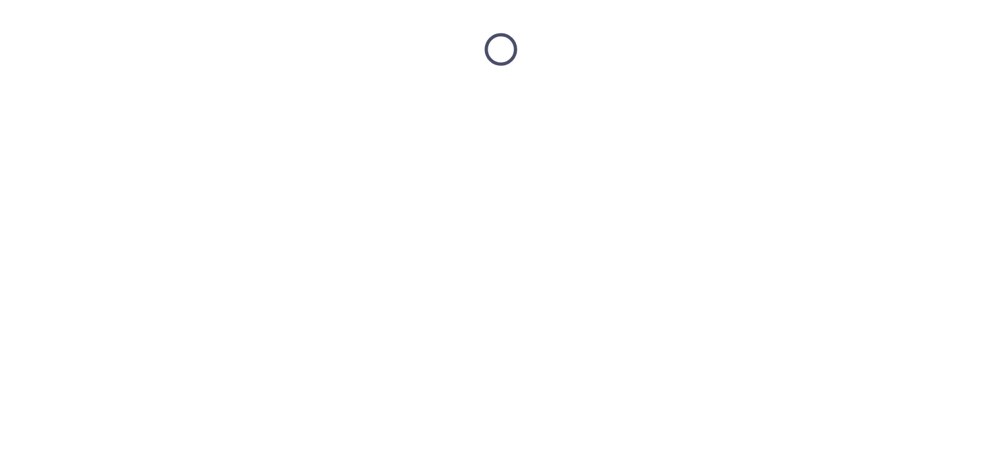
scroll to position [0, 0]
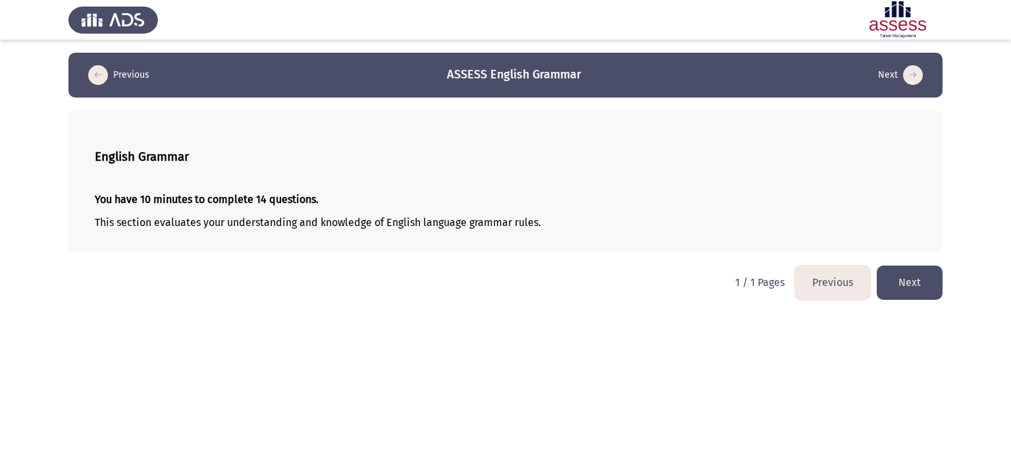
click at [924, 286] on button "Next" at bounding box center [910, 282] width 66 height 34
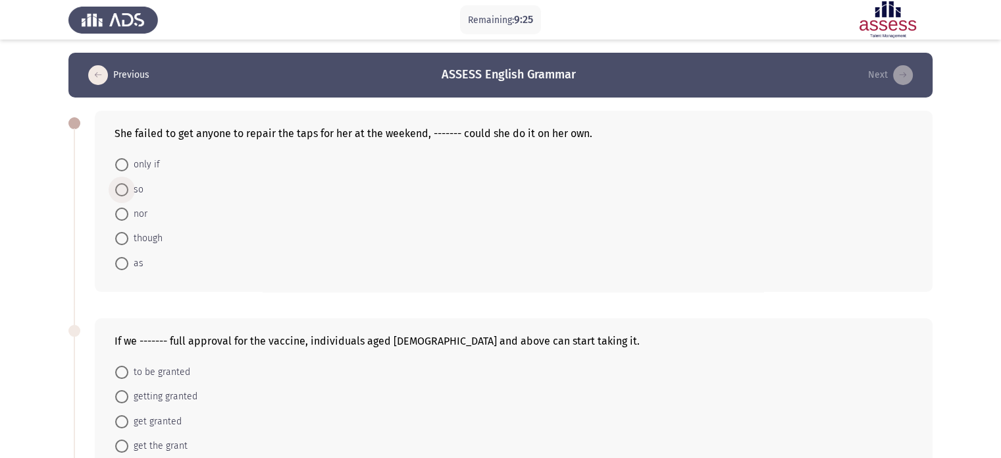
click at [119, 188] on span at bounding box center [121, 189] width 13 height 13
click at [119, 188] on input "so" at bounding box center [121, 189] width 13 height 13
radio input "true"
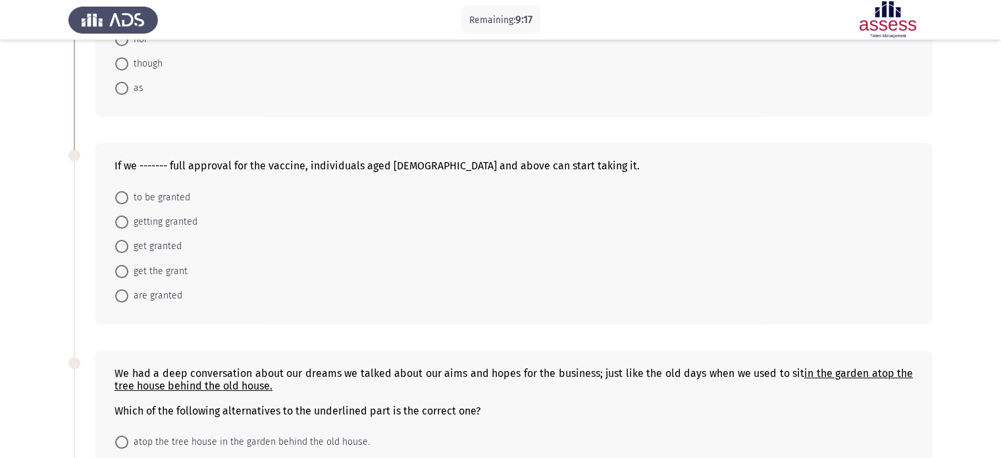
scroll to position [233, 0]
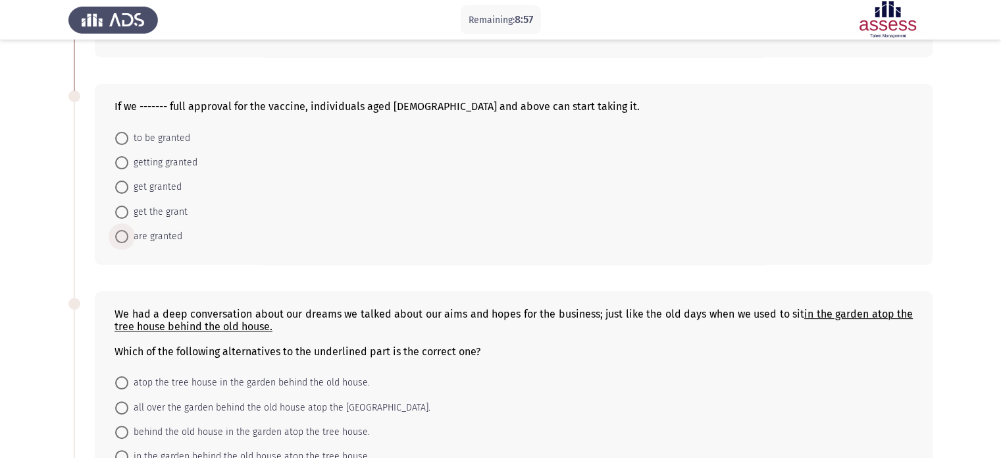
click at [161, 239] on span "are granted" at bounding box center [155, 236] width 54 height 16
click at [128, 239] on input "are granted" at bounding box center [121, 236] width 13 height 13
radio input "true"
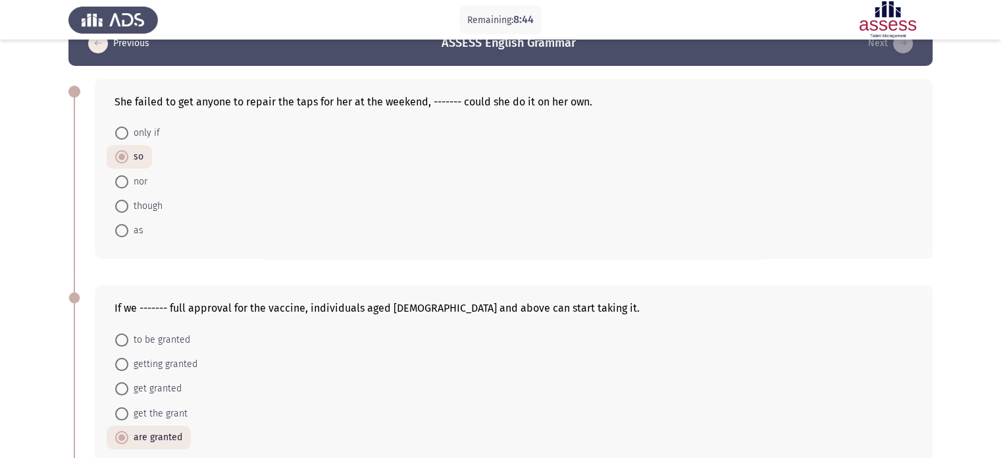
scroll to position [0, 0]
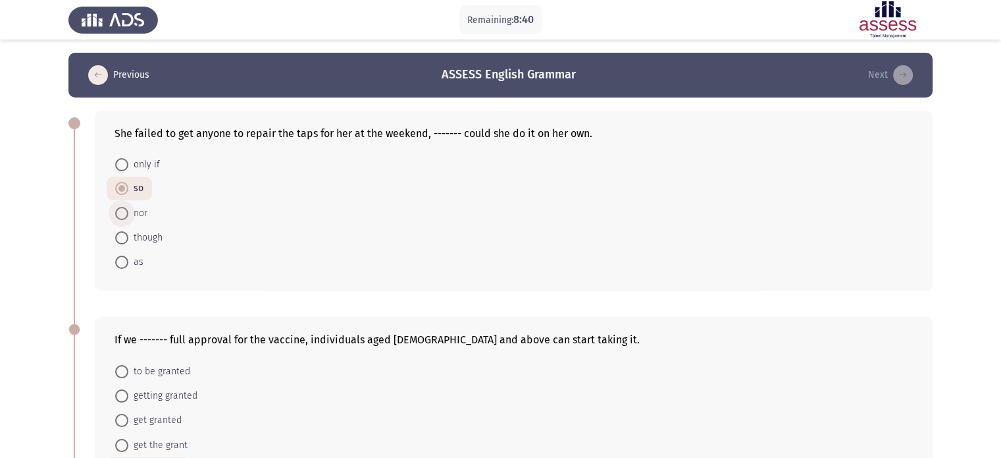
click at [132, 219] on span "nor" at bounding box center [137, 213] width 19 height 16
click at [128, 219] on input "nor" at bounding box center [121, 213] width 13 height 13
radio input "true"
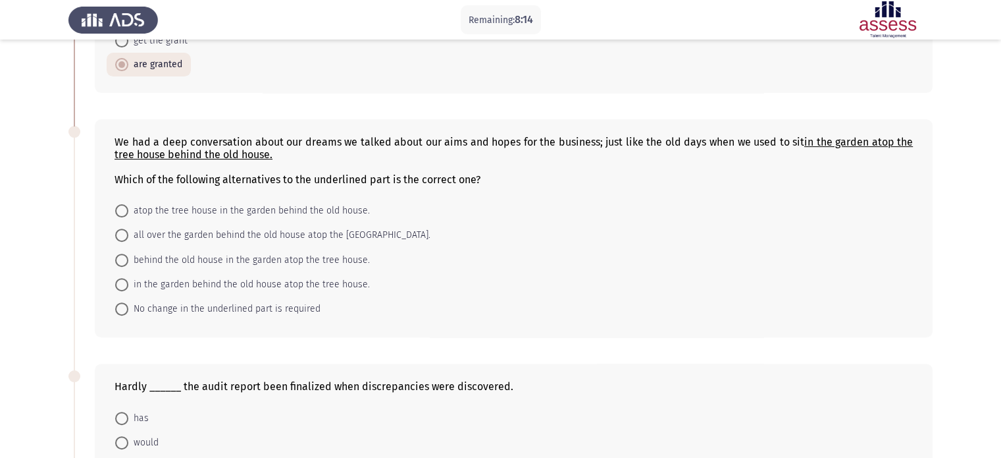
scroll to position [403, 0]
click at [251, 206] on span "atop the tree house in the garden behind the old house." at bounding box center [249, 212] width 242 height 16
click at [128, 206] on input "atop the tree house in the garden behind the old house." at bounding box center [121, 211] width 13 height 13
radio input "true"
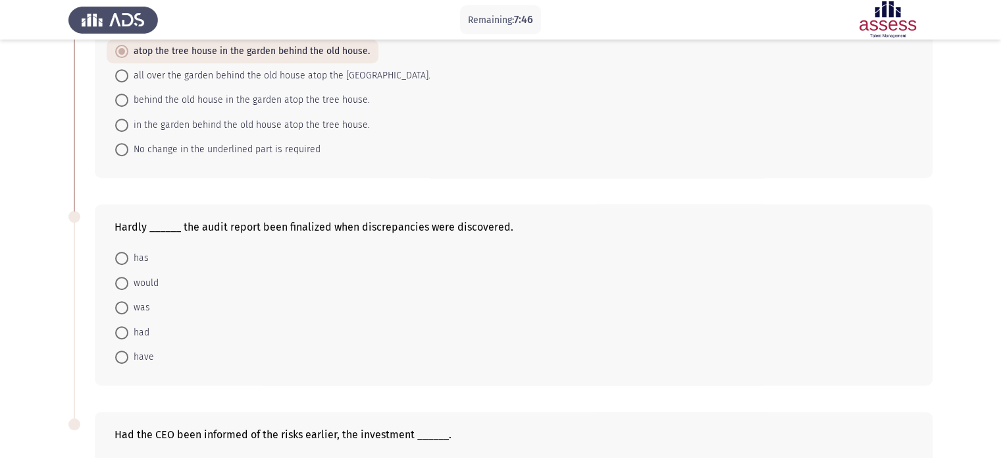
scroll to position [564, 0]
click at [118, 260] on span at bounding box center [121, 257] width 13 height 13
click at [118, 260] on input "has" at bounding box center [121, 257] width 13 height 13
radio input "true"
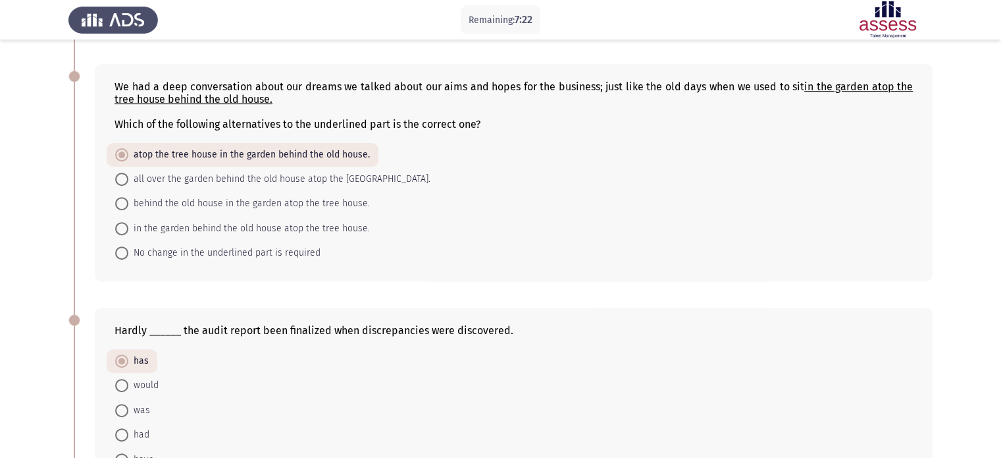
scroll to position [458, 0]
click at [154, 228] on span "in the garden behind the old house atop the tree house." at bounding box center [249, 231] width 242 height 16
click at [128, 228] on input "in the garden behind the old house atop the tree house." at bounding box center [121, 230] width 13 height 13
radio input "true"
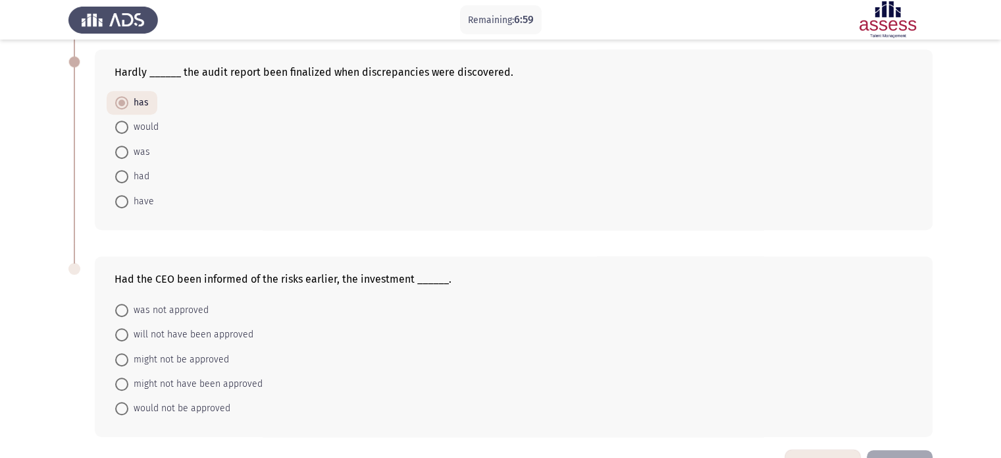
scroll to position [718, 0]
click at [237, 383] on span "might not have been approved" at bounding box center [195, 383] width 134 height 16
click at [128, 383] on input "might not have been approved" at bounding box center [121, 383] width 13 height 13
radio input "true"
click at [126, 169] on span at bounding box center [121, 175] width 13 height 13
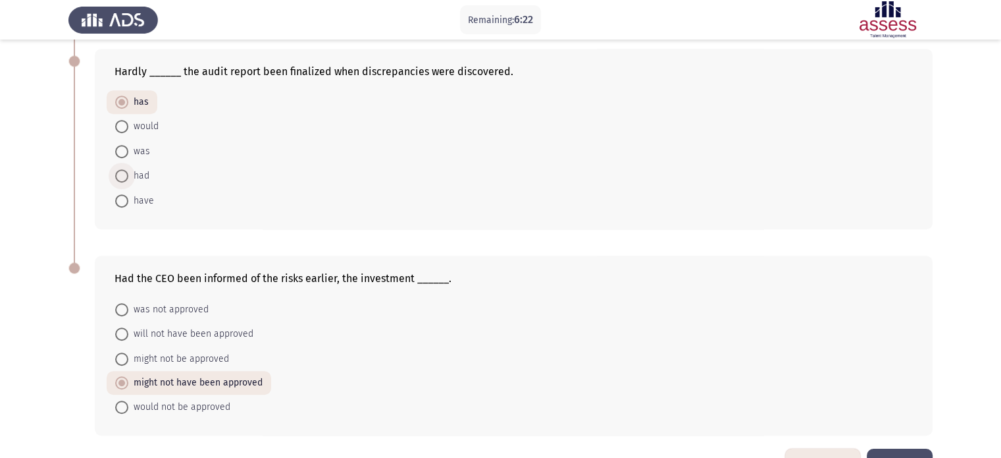
click at [126, 169] on input "had" at bounding box center [121, 175] width 13 height 13
radio input "true"
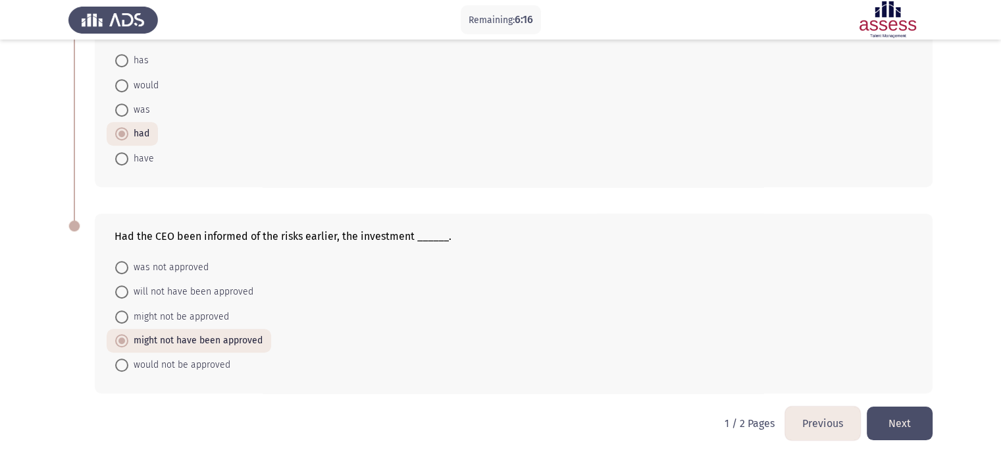
click at [909, 404] on div "Had the CEO been informed of the risks earlier, the investment ______. was not …" at bounding box center [500, 303] width 864 height 206
click at [897, 433] on button "Next" at bounding box center [900, 423] width 66 height 34
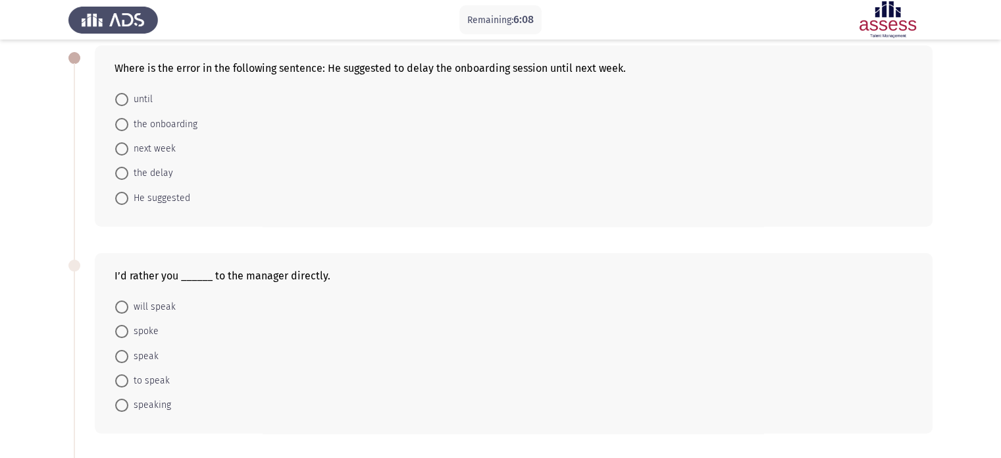
scroll to position [66, 0]
click at [132, 150] on span "next week" at bounding box center [151, 148] width 47 height 16
click at [128, 150] on input "next week" at bounding box center [121, 148] width 13 height 13
radio input "true"
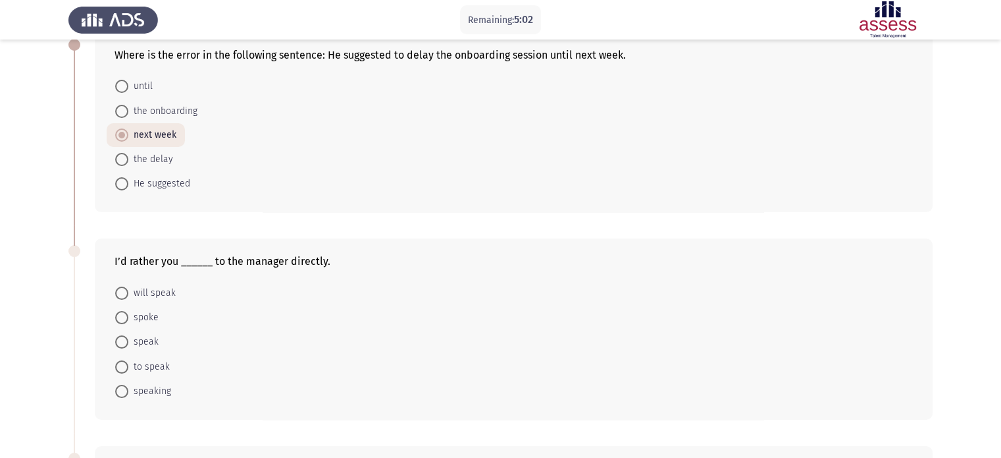
scroll to position [79, 0]
click at [157, 188] on span "He suggested" at bounding box center [159, 183] width 62 height 16
click at [128, 188] on input "He suggested" at bounding box center [121, 182] width 13 height 13
radio input "true"
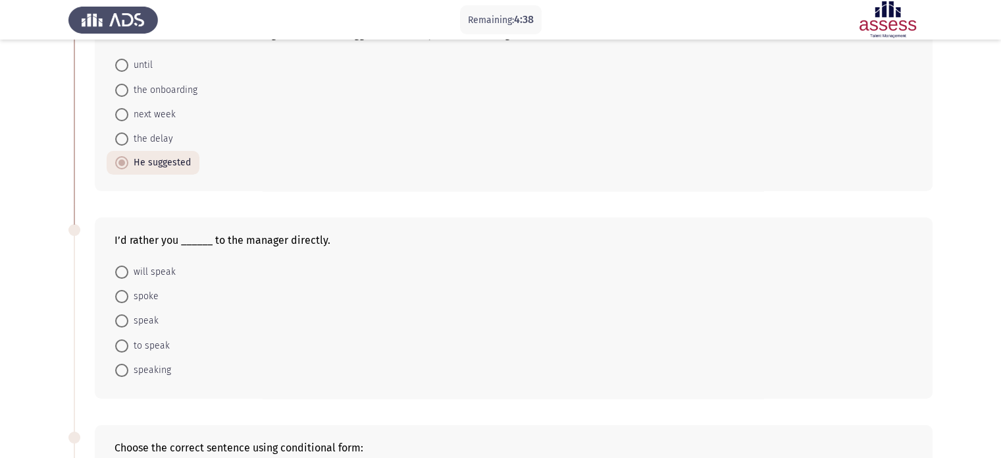
scroll to position [97, 0]
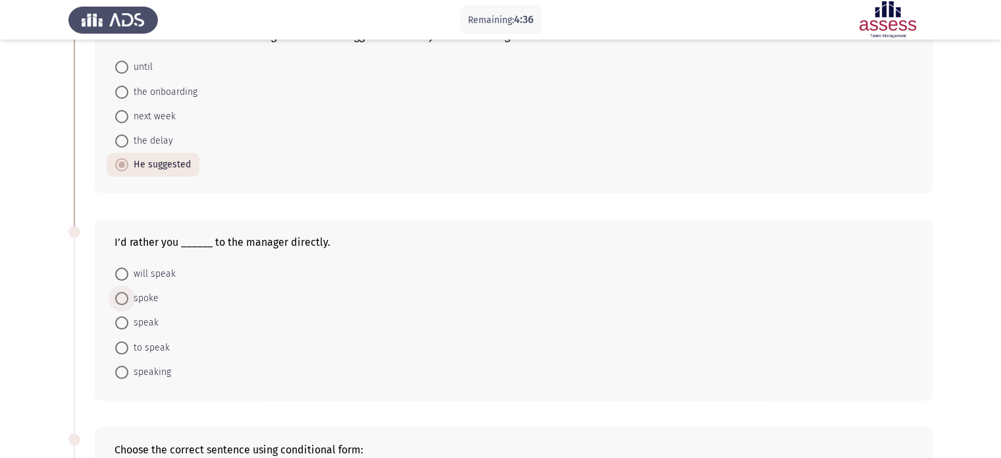
click at [136, 291] on span "spoke" at bounding box center [143, 298] width 30 height 16
click at [128, 292] on input "spoke" at bounding box center [121, 298] width 13 height 13
radio input "true"
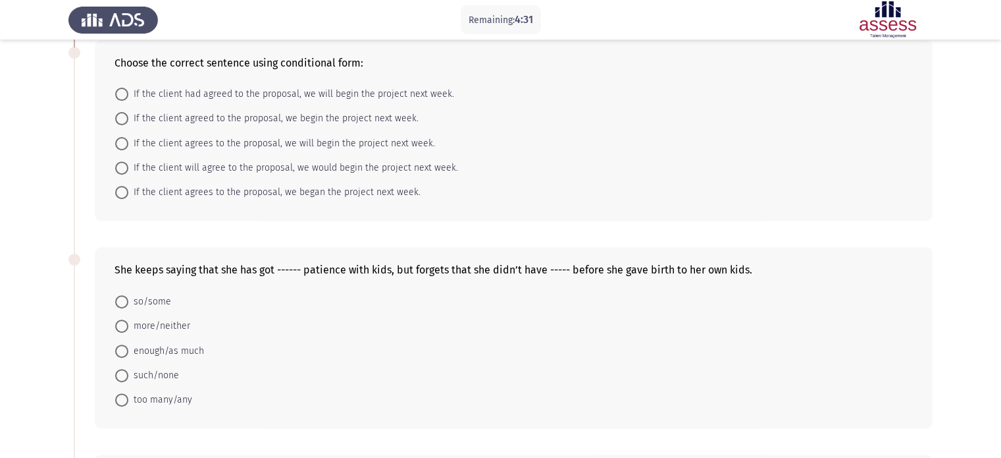
scroll to position [482, 0]
click at [174, 150] on span "If the client agrees to the proposal, we will begin the project next week." at bounding box center [281, 145] width 307 height 16
click at [128, 150] on input "If the client agrees to the proposal, we will begin the project next week." at bounding box center [121, 144] width 13 height 13
radio input "true"
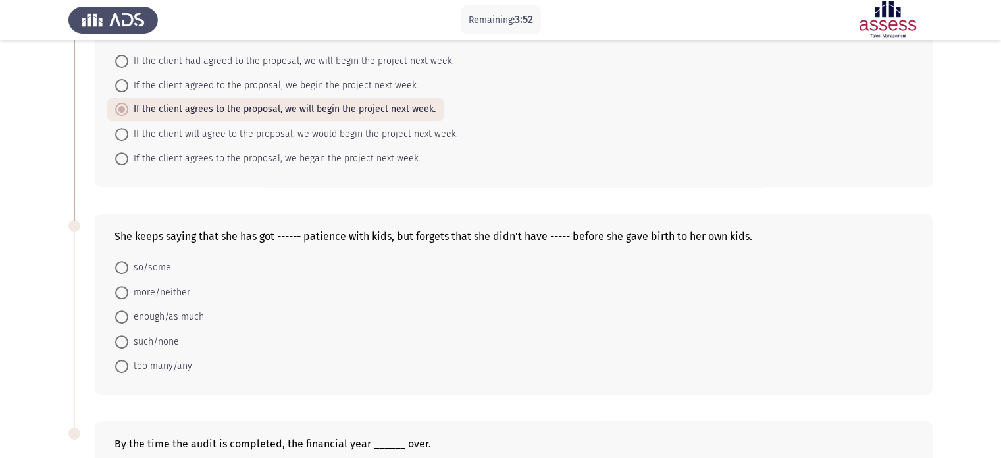
scroll to position [515, 0]
click at [169, 319] on span "enough/as much" at bounding box center [166, 318] width 76 height 16
click at [128, 319] on input "enough/as much" at bounding box center [121, 317] width 13 height 13
radio input "true"
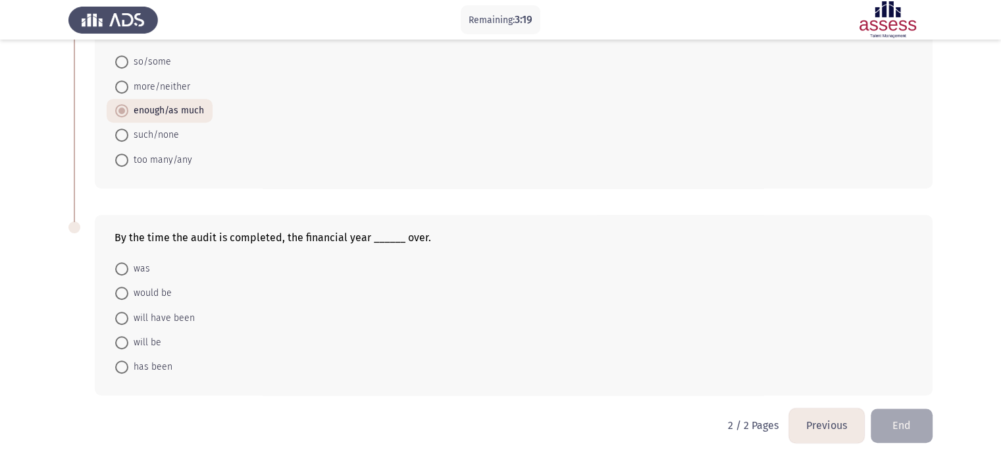
scroll to position [723, 0]
click at [167, 313] on span "will have been" at bounding box center [161, 317] width 66 height 16
click at [128, 313] on input "will have been" at bounding box center [121, 316] width 13 height 13
radio input "true"
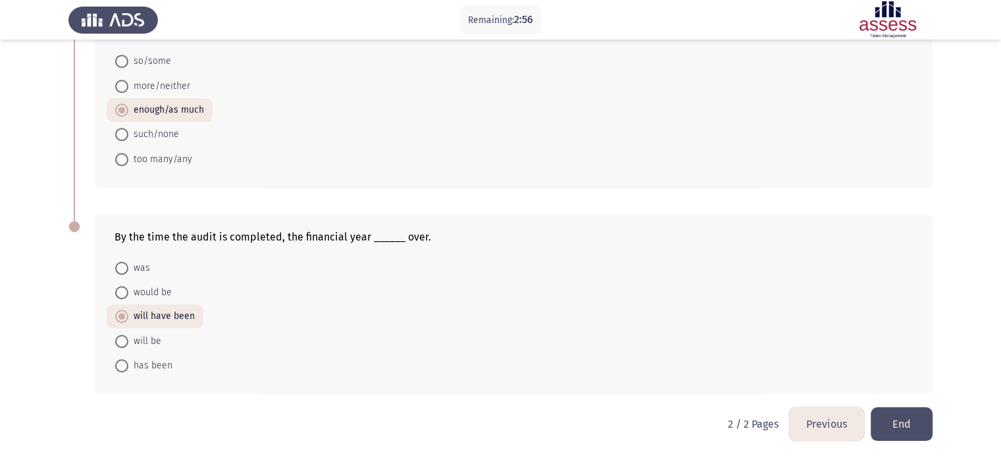
click at [904, 434] on button "End" at bounding box center [902, 424] width 62 height 34
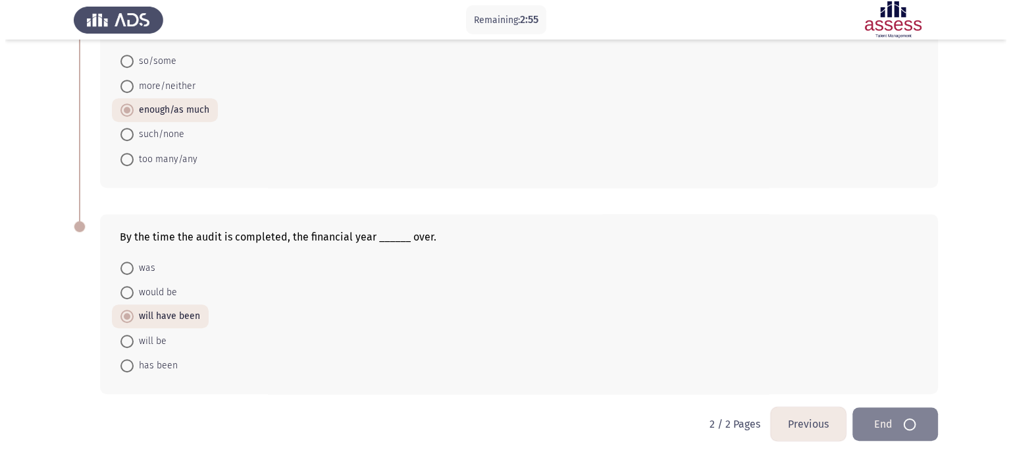
scroll to position [0, 0]
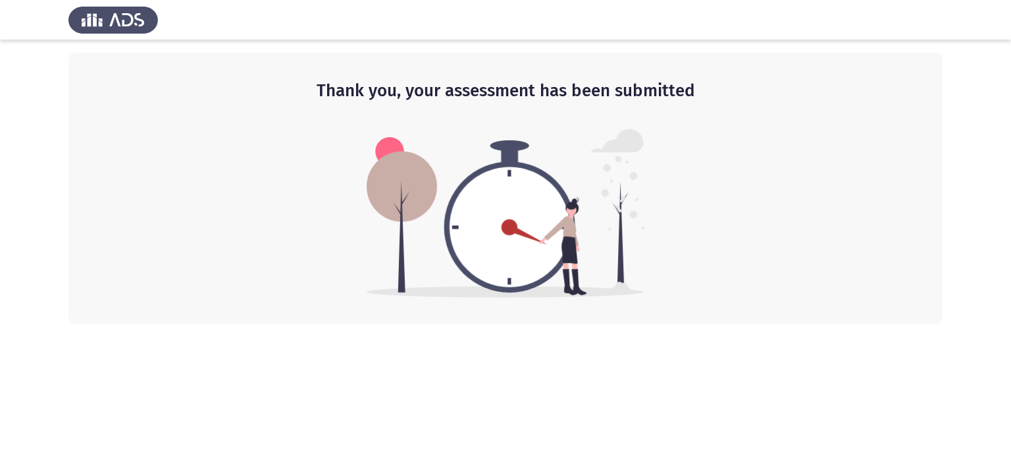
click at [638, 234] on img at bounding box center [506, 213] width 279 height 169
